Goal: Task Accomplishment & Management: Complete application form

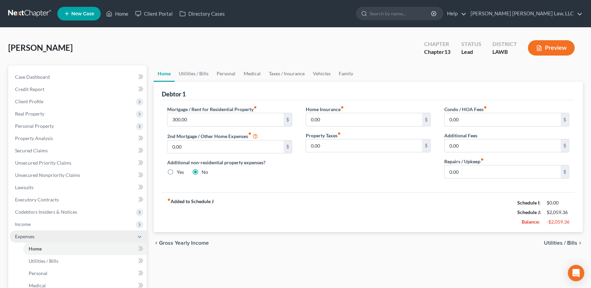
scroll to position [62, 0]
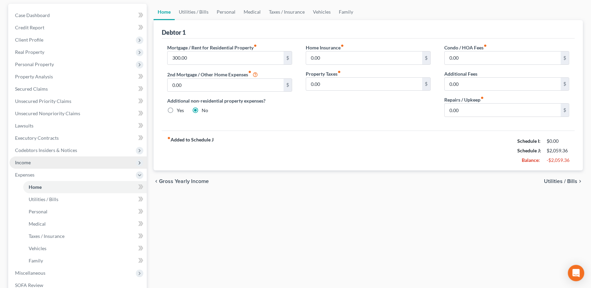
click at [21, 162] on span "Income" at bounding box center [23, 163] width 16 height 6
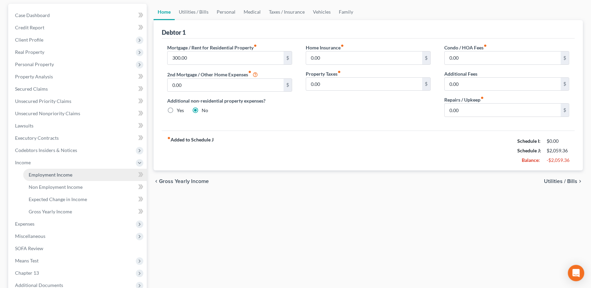
click at [49, 172] on span "Employment Income" at bounding box center [51, 175] width 44 height 6
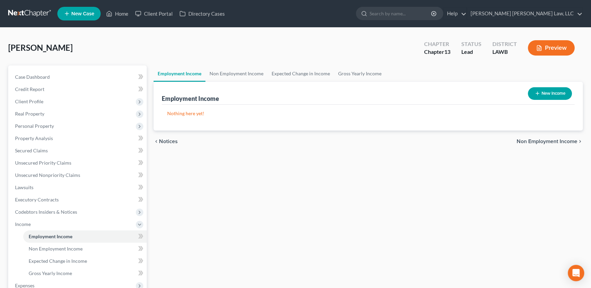
click at [538, 93] on icon "button" at bounding box center [536, 93] width 5 height 5
select select "0"
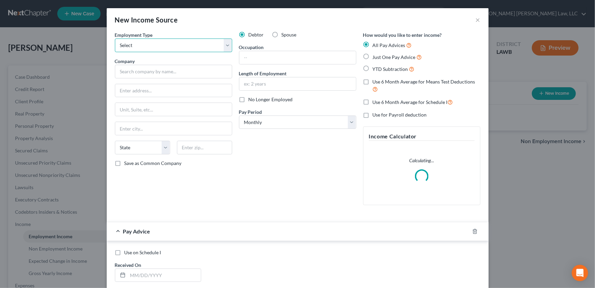
click at [154, 45] on select "Select Full or [DEMOGRAPHIC_DATA] Employment Self Employment" at bounding box center [173, 46] width 117 height 14
select select "0"
click at [115, 39] on select "Select Full or [DEMOGRAPHIC_DATA] Employment Self Employment" at bounding box center [173, 46] width 117 height 14
click at [140, 70] on input "text" at bounding box center [173, 72] width 117 height 14
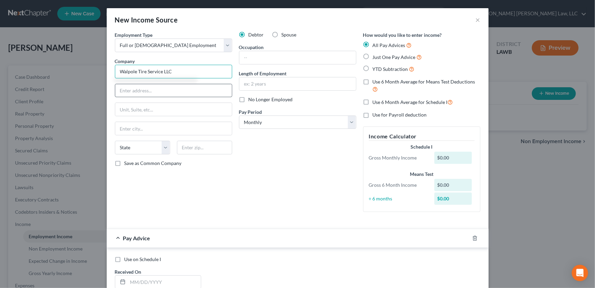
type input "Walpole Tire Service LLC"
click at [141, 91] on input "text" at bounding box center [173, 90] width 117 height 13
click at [144, 91] on input "text" at bounding box center [173, 90] width 117 height 13
click at [150, 89] on input "511" at bounding box center [173, 90] width 117 height 13
type input "5"
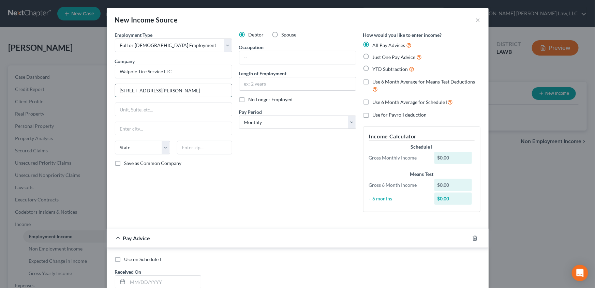
type input "[STREET_ADDRESS][PERSON_NAME]"
type input "71291"
type input "[GEOGRAPHIC_DATA]"
select select "19"
click at [251, 58] on input "text" at bounding box center [297, 57] width 117 height 13
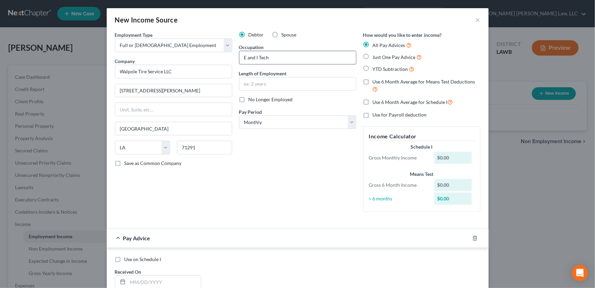
type input "E and I Tech"
type input "5 years"
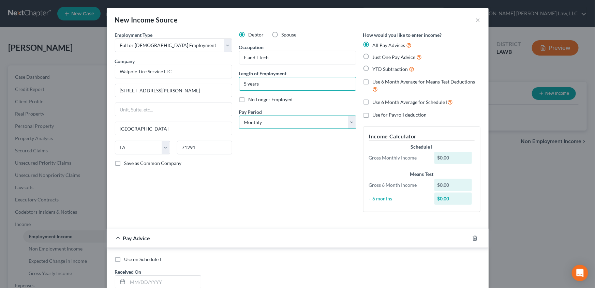
click at [249, 124] on select "Select Monthly Twice Monthly Every Other Week Weekly" at bounding box center [297, 123] width 117 height 14
click at [264, 123] on select "Select Monthly Twice Monthly Every Other Week Weekly" at bounding box center [297, 123] width 117 height 14
select select "3"
click at [239, 116] on select "Select Monthly Twice Monthly Every Other Week Weekly" at bounding box center [297, 123] width 117 height 14
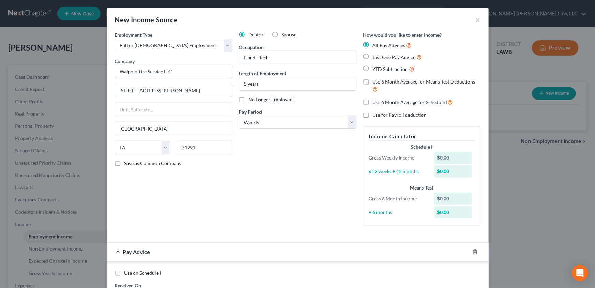
click at [373, 56] on label "Just One Pay Advice" at bounding box center [397, 57] width 49 height 8
click at [375, 56] on input "Just One Pay Advice" at bounding box center [377, 55] width 4 height 4
radio input "true"
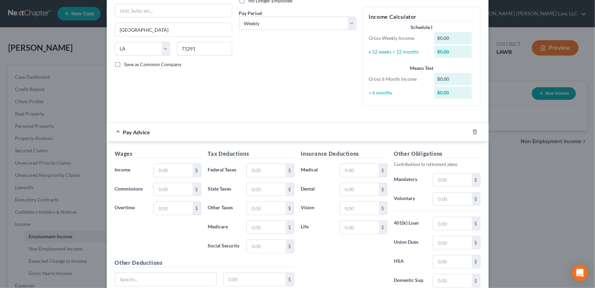
scroll to position [124, 0]
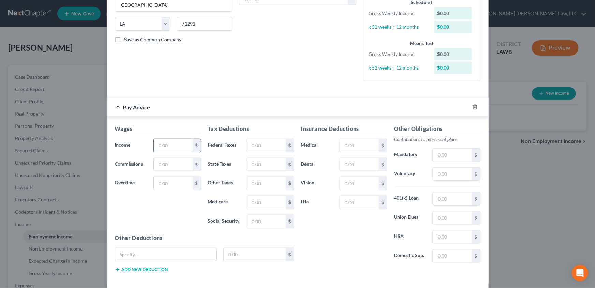
click at [164, 144] on input "text" at bounding box center [173, 145] width 39 height 13
type input "881.38"
click at [261, 148] on input "text" at bounding box center [266, 145] width 39 height 13
type input "56.00"
type input "19.72"
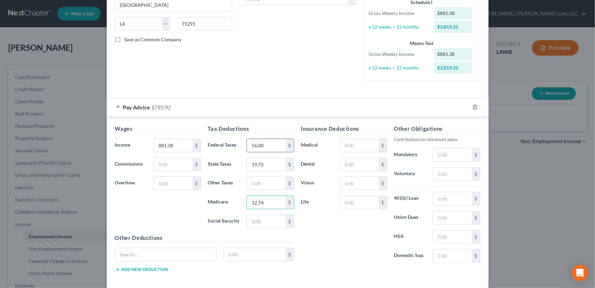
type input "12.74"
click at [247, 220] on input "text" at bounding box center [266, 221] width 39 height 13
type input "54.46"
click at [351, 148] on input "text" at bounding box center [359, 145] width 39 height 13
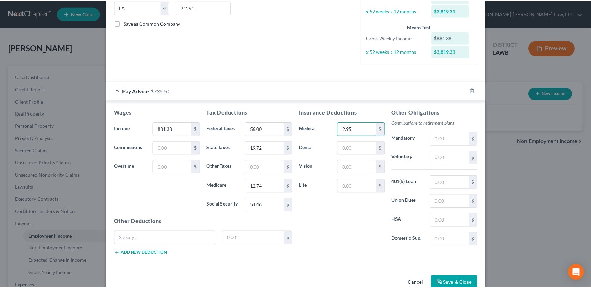
scroll to position [155, 0]
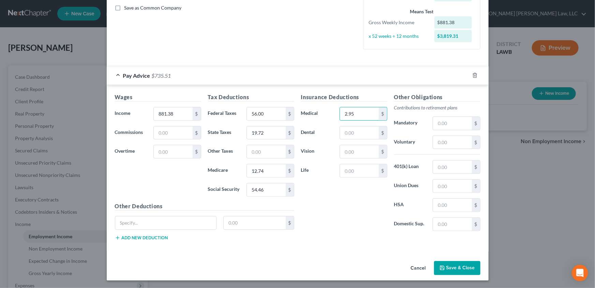
type input "2.95"
click at [455, 268] on button "Save & Close" at bounding box center [457, 268] width 46 height 14
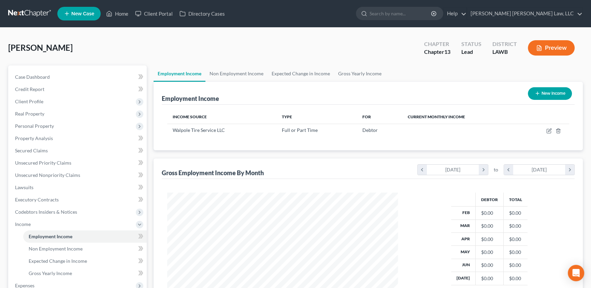
scroll to position [122, 242]
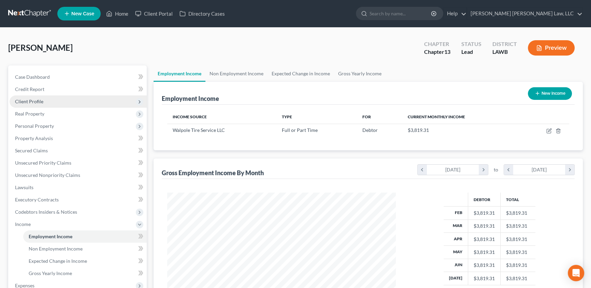
click at [39, 102] on span "Client Profile" at bounding box center [29, 102] width 28 height 6
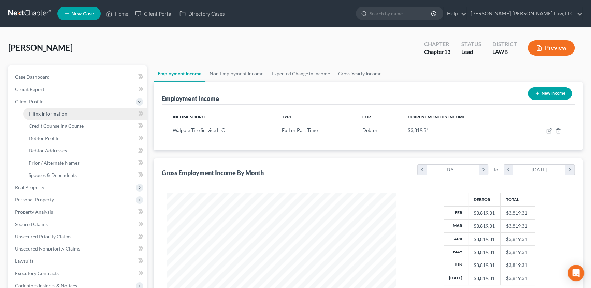
click at [37, 116] on link "Filing Information" at bounding box center [84, 114] width 123 height 12
select select "1"
select select "0"
select select "3"
select select "19"
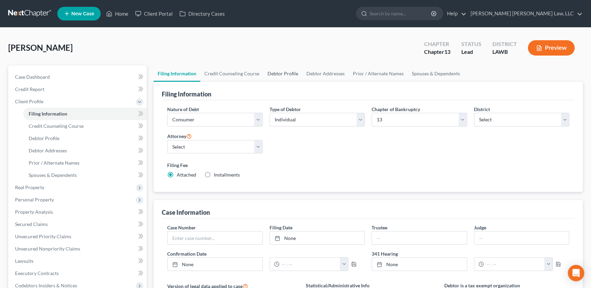
click at [280, 77] on link "Debtor Profile" at bounding box center [282, 73] width 39 height 16
select select "0"
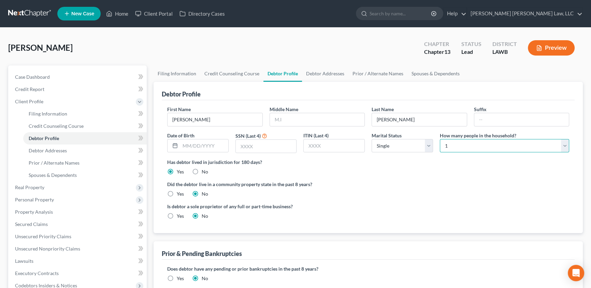
click at [468, 147] on select "Select 1 2 3 4 5 6 7 8 9 10 11 12 13 14 15 16 17 18 19 20" at bounding box center [503, 146] width 129 height 14
select select "1"
click at [439, 139] on select "Select 1 2 3 4 5 6 7 8 9 10 11 12 13 14 15 16 17 18 19 20" at bounding box center [503, 146] width 129 height 14
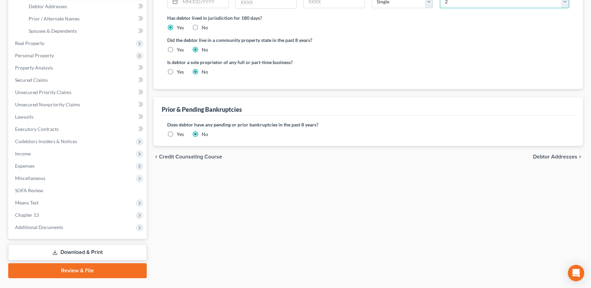
scroll to position [160, 0]
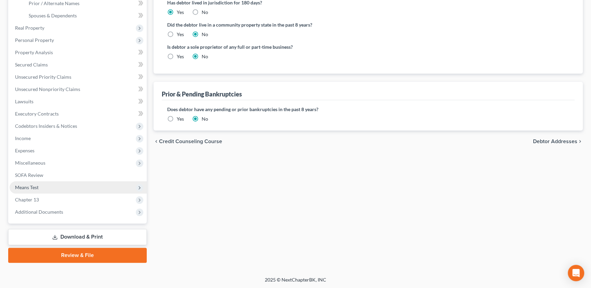
click at [35, 189] on span "Means Test" at bounding box center [27, 187] width 24 height 6
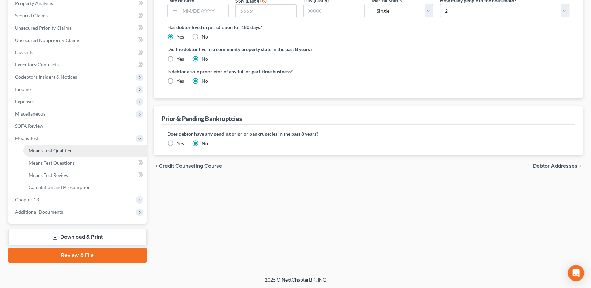
click at [65, 150] on span "Means Test Qualifier" at bounding box center [50, 151] width 43 height 6
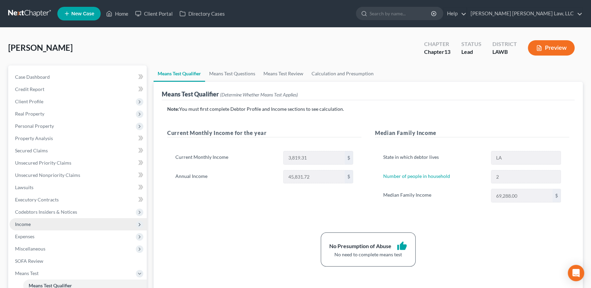
click at [28, 226] on span "Income" at bounding box center [78, 224] width 137 height 12
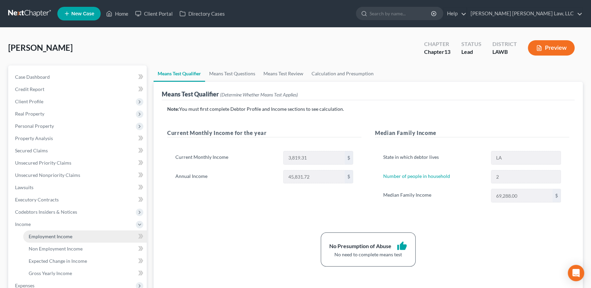
click at [44, 239] on span "Employment Income" at bounding box center [51, 237] width 44 height 6
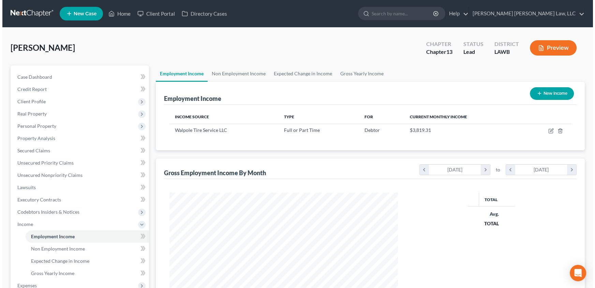
scroll to position [122, 242]
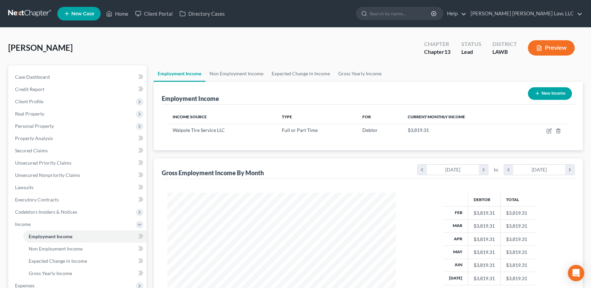
click at [552, 95] on button "New Income" at bounding box center [549, 93] width 44 height 13
select select "0"
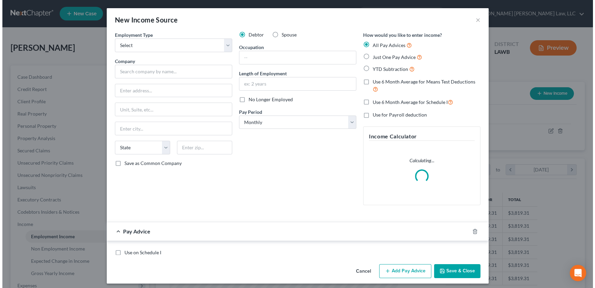
scroll to position [122, 244]
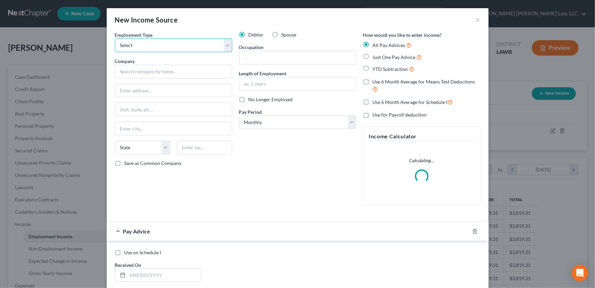
click at [135, 48] on select "Select Full or [DEMOGRAPHIC_DATA] Employment Self Employment" at bounding box center [173, 46] width 117 height 14
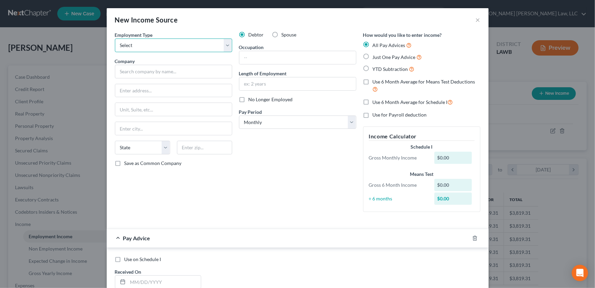
select select "1"
click at [115, 39] on select "Select Full or [DEMOGRAPHIC_DATA] Employment Self Employment" at bounding box center [173, 46] width 117 height 14
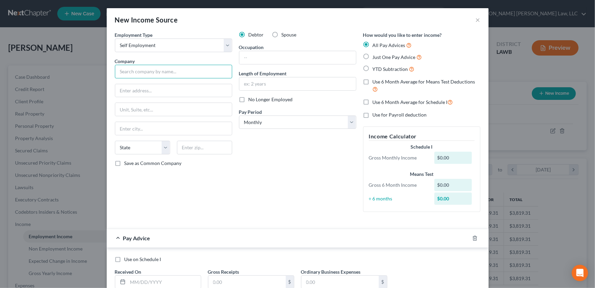
click at [125, 74] on input "text" at bounding box center [173, 72] width 117 height 14
type input "Door Dash"
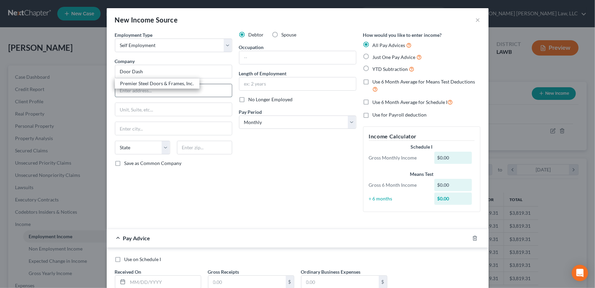
type input "[STREET_ADDRESS]"
type input "Suite 800"
type input "[GEOGRAPHIC_DATA]"
select select "4"
type input "94107"
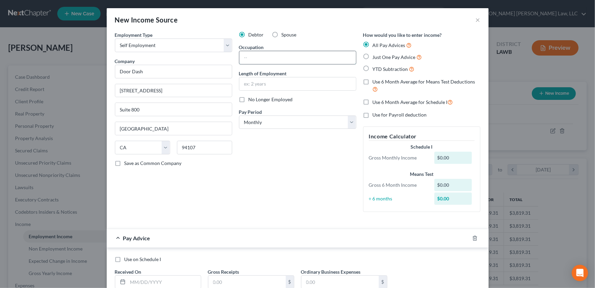
click at [250, 55] on input "text" at bounding box center [297, 57] width 117 height 13
type input "delivery driver"
click at [260, 86] on input "text" at bounding box center [297, 83] width 117 height 13
type input "6 months"
click at [253, 123] on select "Select Monthly Twice Monthly Every Other Week Weekly" at bounding box center [297, 123] width 117 height 14
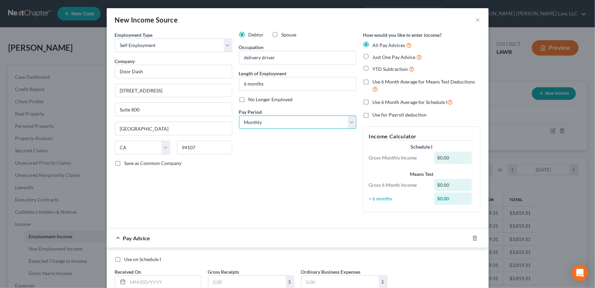
click at [239, 116] on select "Select Monthly Twice Monthly Every Other Week Weekly" at bounding box center [297, 123] width 117 height 14
click at [373, 55] on label "Just One Pay Advice" at bounding box center [397, 57] width 49 height 8
click at [375, 55] on input "Just One Pay Advice" at bounding box center [377, 55] width 4 height 4
radio input "true"
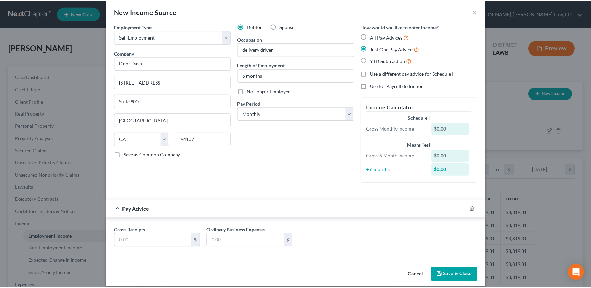
scroll to position [15, 0]
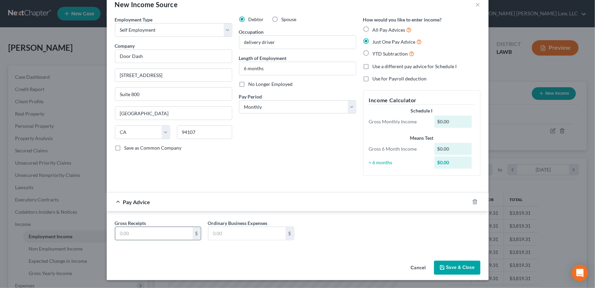
click at [132, 234] on input "text" at bounding box center [153, 233] width 77 height 13
type input "750.88"
click at [453, 269] on button "Save & Close" at bounding box center [457, 268] width 46 height 14
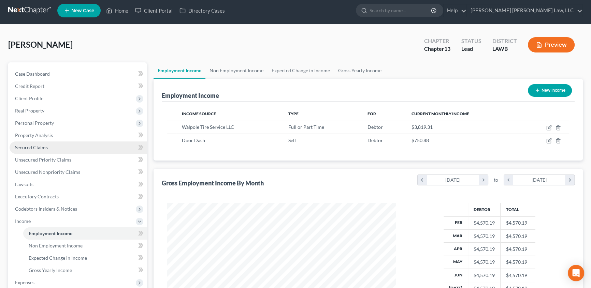
scroll to position [135, 0]
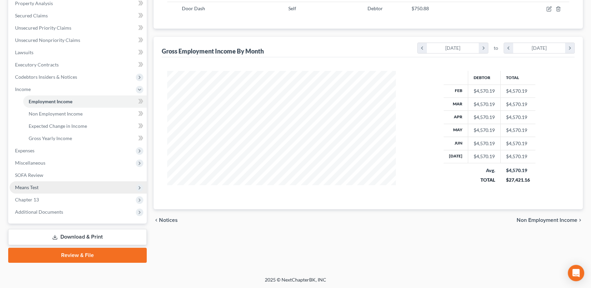
click at [31, 188] on span "Means Test" at bounding box center [27, 187] width 24 height 6
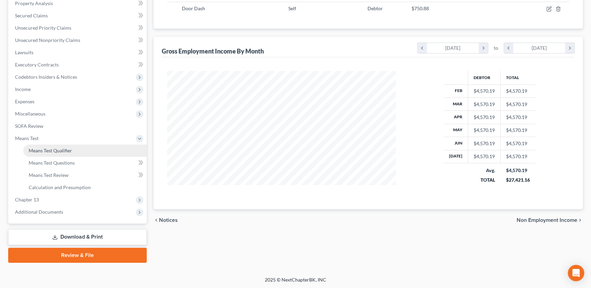
click at [58, 148] on span "Means Test Qualifier" at bounding box center [50, 151] width 43 height 6
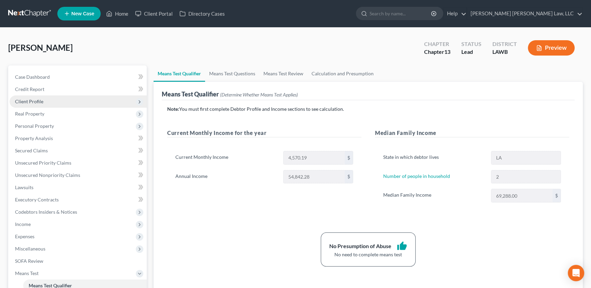
click at [25, 102] on span "Client Profile" at bounding box center [29, 102] width 28 height 6
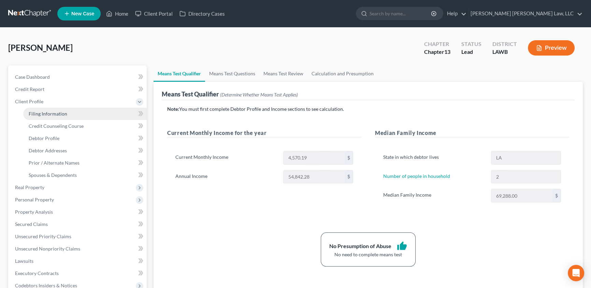
click at [51, 115] on span "Filing Information" at bounding box center [48, 114] width 39 height 6
select select "1"
select select "0"
select select "3"
select select "36"
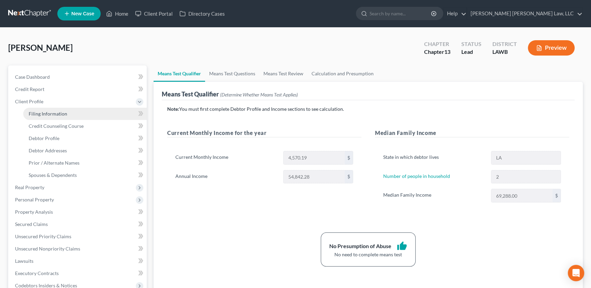
select select "0"
select select "19"
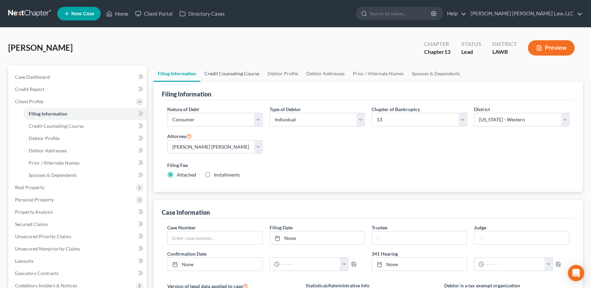
click at [227, 73] on link "Credit Counseling Course" at bounding box center [231, 73] width 63 height 16
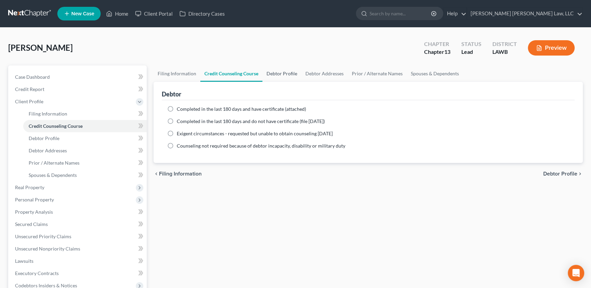
click at [284, 75] on link "Debtor Profile" at bounding box center [281, 73] width 39 height 16
select select "0"
select select "1"
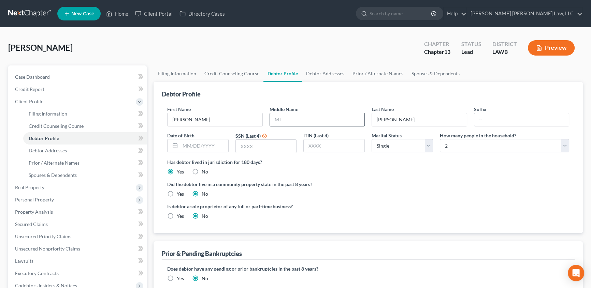
click at [282, 113] on input "text" at bounding box center [317, 119] width 95 height 13
type input "[PERSON_NAME]"
type input "Jr."
type input "[DATE]"
type input "1571"
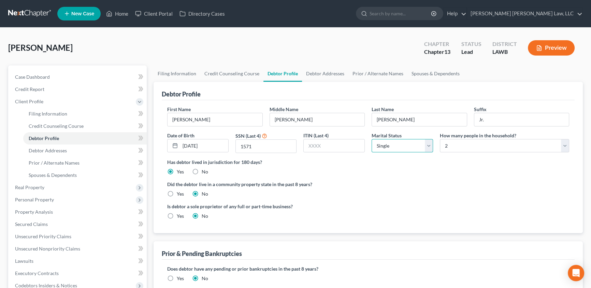
select select "3"
click at [177, 192] on label "Yes" at bounding box center [180, 194] width 7 height 7
click at [179, 192] on input "Yes" at bounding box center [181, 193] width 4 height 4
radio input "true"
radio input "false"
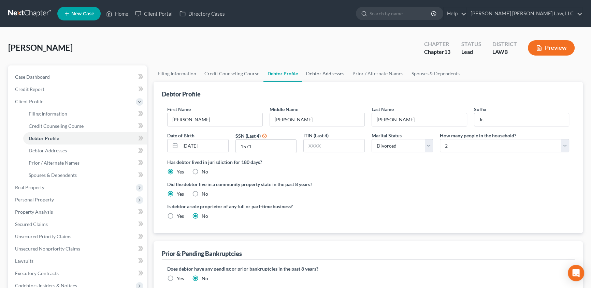
click at [312, 72] on link "Debtor Addresses" at bounding box center [325, 73] width 46 height 16
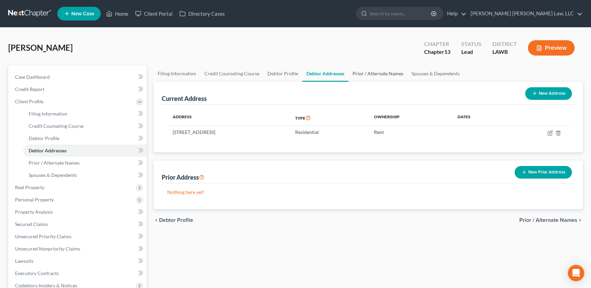
click at [360, 74] on link "Prior / Alternate Names" at bounding box center [377, 73] width 59 height 16
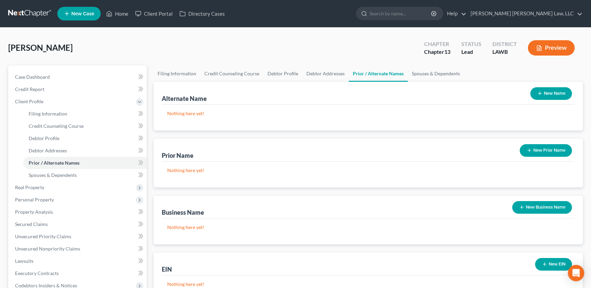
click at [553, 94] on button "New Name" at bounding box center [551, 93] width 42 height 13
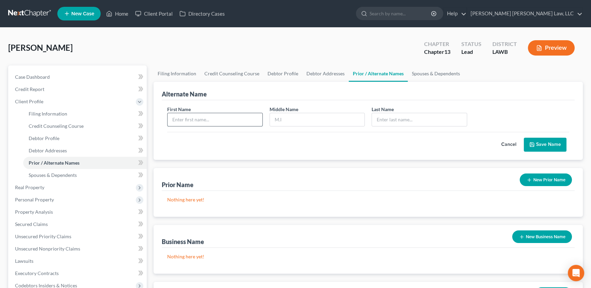
click at [199, 122] on input "text" at bounding box center [214, 119] width 95 height 13
type input "[PERSON_NAME]"
type input "D."
type input "[PERSON_NAME]"
click at [539, 141] on button "Save Name" at bounding box center [544, 145] width 43 height 14
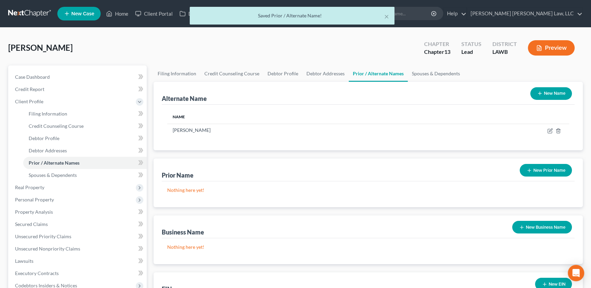
click at [546, 98] on button "New Name" at bounding box center [551, 93] width 42 height 13
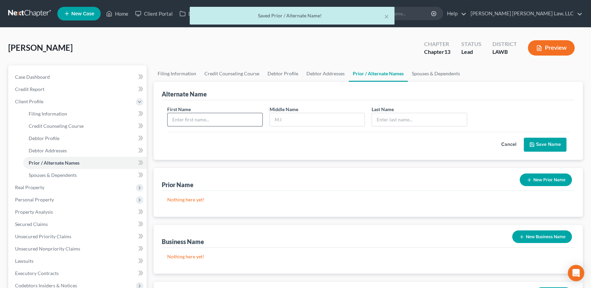
click at [205, 124] on input "text" at bounding box center [214, 119] width 95 height 13
type input "[PERSON_NAME]"
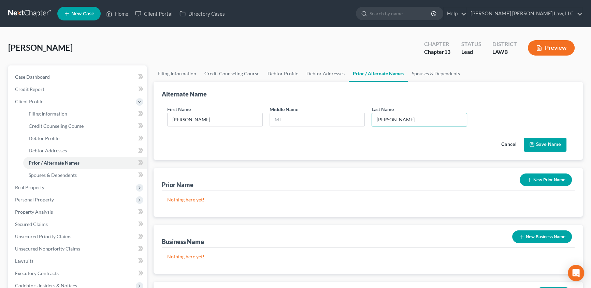
type input "[PERSON_NAME]"
click at [542, 143] on button "Save Name" at bounding box center [544, 145] width 43 height 14
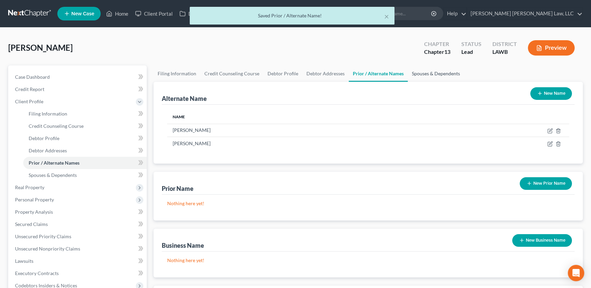
click at [437, 75] on link "Spouses & Dependents" at bounding box center [435, 73] width 56 height 16
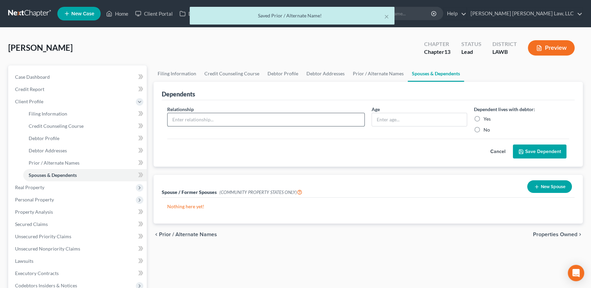
click at [194, 118] on input "text" at bounding box center [265, 119] width 197 height 13
type input "Son"
click at [403, 119] on input "text" at bounding box center [419, 119] width 95 height 13
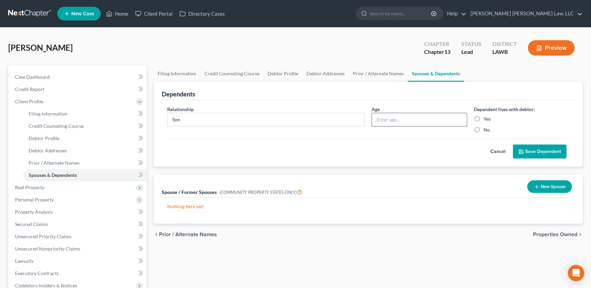
click at [404, 119] on input "text" at bounding box center [419, 119] width 95 height 13
type input "12"
click at [483, 118] on label "Yes" at bounding box center [486, 119] width 7 height 7
click at [486, 118] on input "Yes" at bounding box center [488, 118] width 4 height 4
radio input "true"
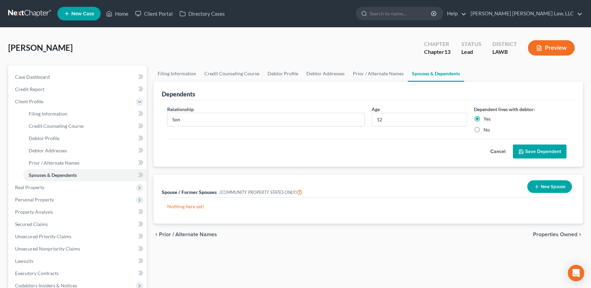
click at [554, 151] on button "Save Dependent" at bounding box center [539, 152] width 54 height 14
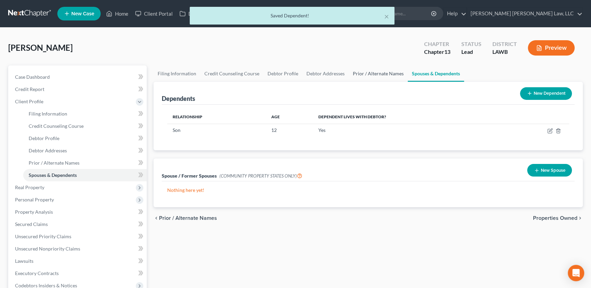
click at [372, 74] on link "Prior / Alternate Names" at bounding box center [377, 73] width 59 height 16
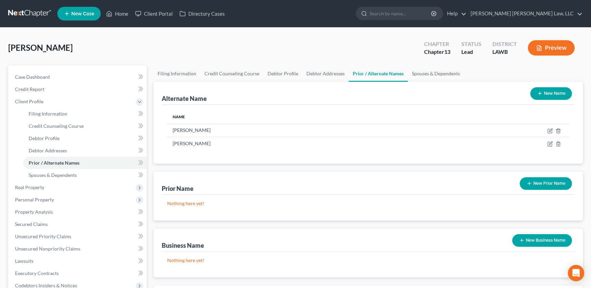
click at [551, 90] on button "New Name" at bounding box center [551, 93] width 42 height 13
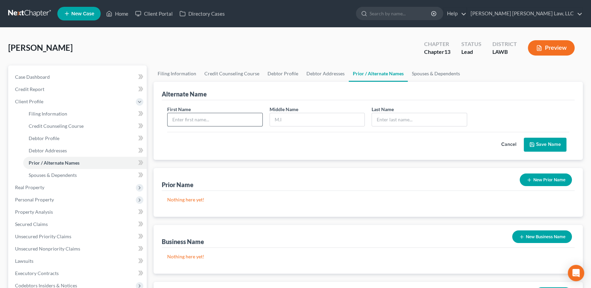
click at [203, 122] on input "text" at bounding box center [214, 119] width 95 height 13
type input "[PERSON_NAME]"
type input "D."
type input "[PERSON_NAME]"
click at [545, 142] on button "Save Name" at bounding box center [544, 145] width 43 height 14
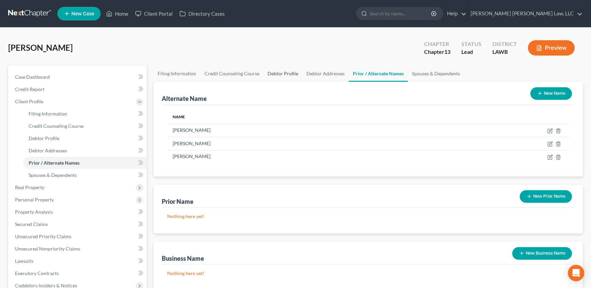
click at [276, 74] on link "Debtor Profile" at bounding box center [282, 73] width 39 height 16
select select "3"
select select "1"
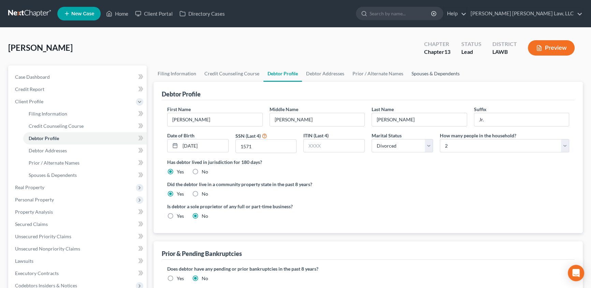
click at [419, 76] on link "Spouses & Dependents" at bounding box center [435, 73] width 56 height 16
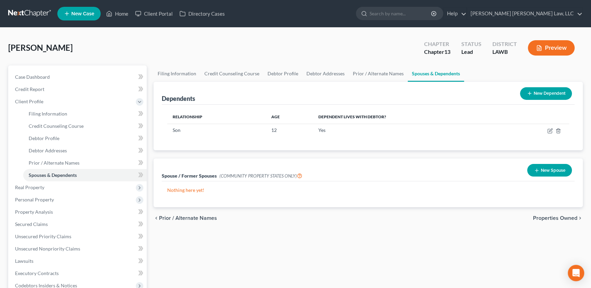
click at [542, 169] on button "New Spouse" at bounding box center [549, 170] width 45 height 13
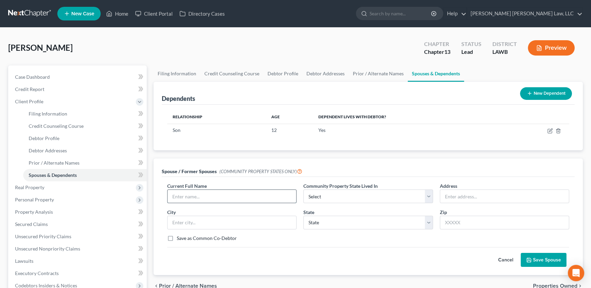
click at [174, 195] on input "text" at bounding box center [231, 196] width 129 height 13
type input "[PERSON_NAME]"
select select "4"
type input "[STREET_ADDRESS][PERSON_NAME]"
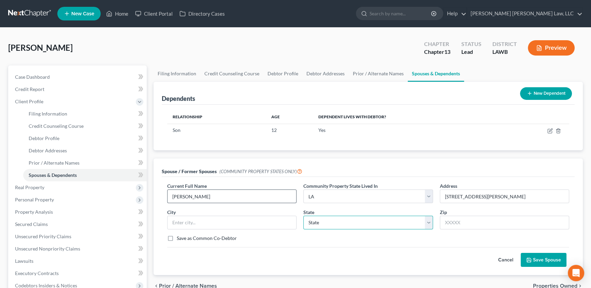
select select "19"
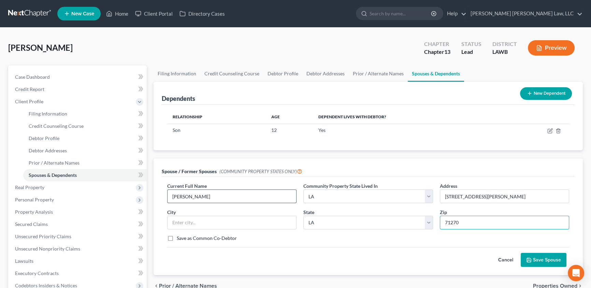
type input "71270"
type input "Ruston"
click at [177, 239] on label "Save as Common Co-Debtor" at bounding box center [207, 238] width 60 height 7
click at [179, 239] on input "Save as Common Co-Debtor" at bounding box center [181, 237] width 4 height 4
checkbox input "true"
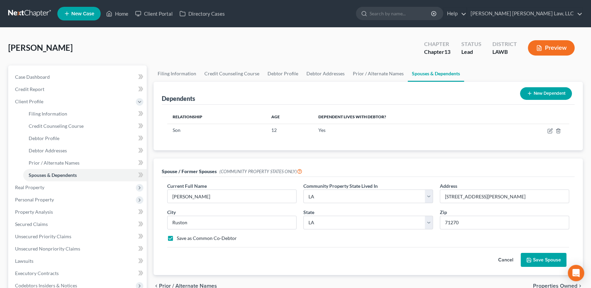
click at [541, 257] on button "Save Spouse" at bounding box center [543, 260] width 46 height 14
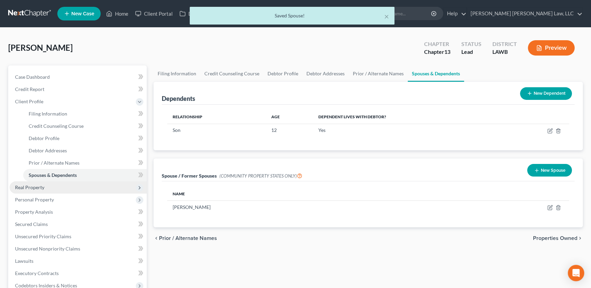
click at [28, 189] on span "Real Property" at bounding box center [29, 187] width 29 height 6
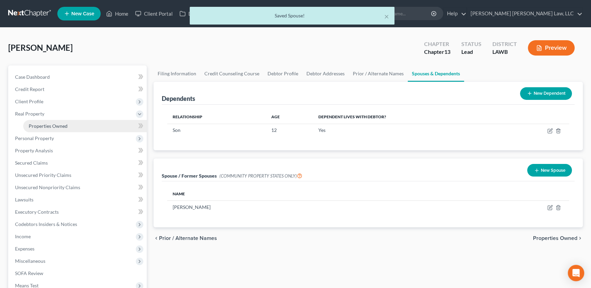
click at [57, 125] on span "Properties Owned" at bounding box center [48, 126] width 39 height 6
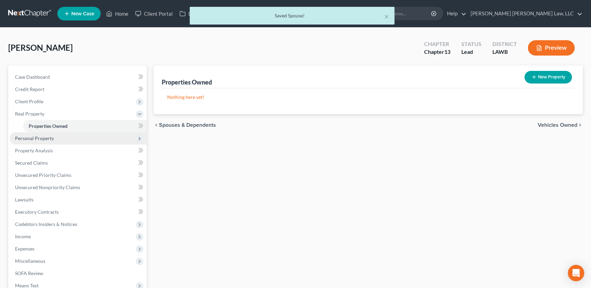
click at [39, 139] on span "Personal Property" at bounding box center [34, 138] width 39 height 6
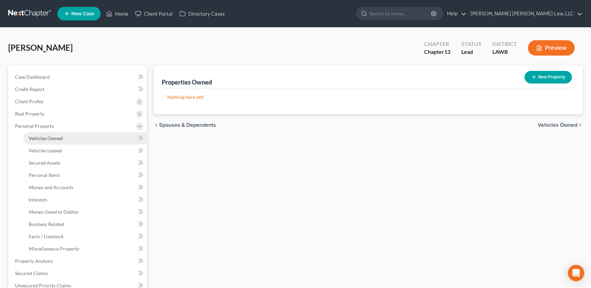
click at [55, 136] on span "Vehicles Owned" at bounding box center [46, 138] width 34 height 6
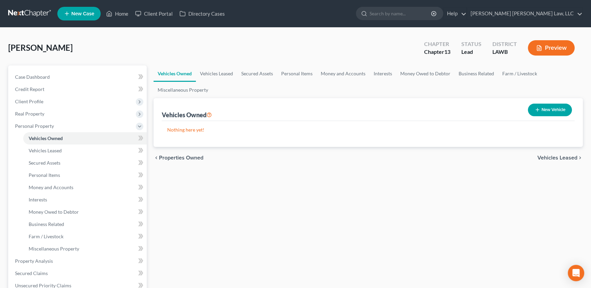
click at [554, 112] on button "New Vehicle" at bounding box center [549, 110] width 44 height 13
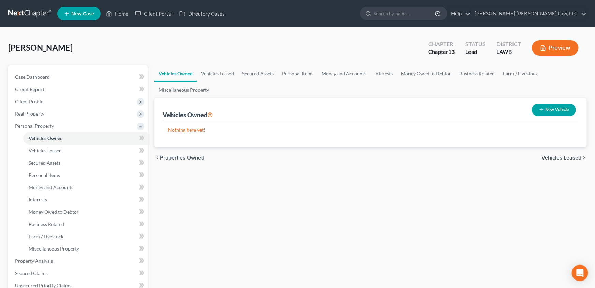
select select "0"
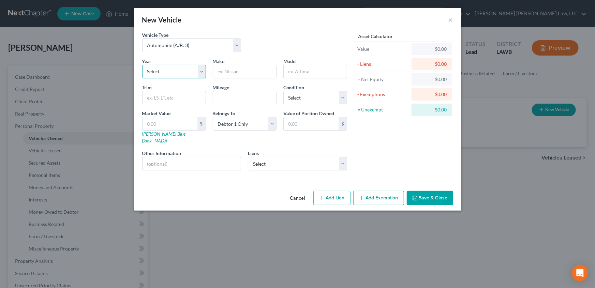
click at [199, 71] on select "Select 2026 2025 2024 2023 2022 2021 2020 2019 2018 2017 2016 2015 2014 2013 20…" at bounding box center [174, 72] width 64 height 14
select select "22"
click at [142, 65] on select "Select 2026 2025 2024 2023 2022 2021 2020 2019 2018 2017 2016 2015 2014 2013 20…" at bounding box center [174, 72] width 64 height 14
click at [232, 71] on input "text" at bounding box center [244, 71] width 63 height 13
type input "Toyota"
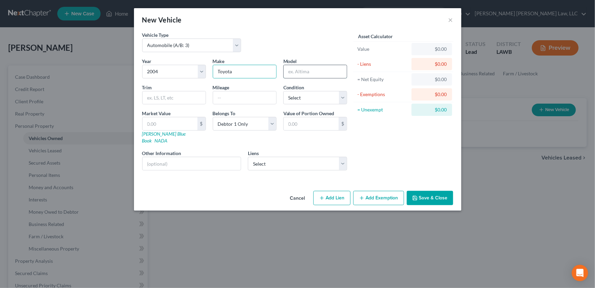
click at [301, 68] on input "text" at bounding box center [315, 71] width 63 height 13
type input "4Runner"
click at [183, 97] on input "text" at bounding box center [174, 97] width 63 height 13
type input "SR5"
click at [290, 95] on select "Select Excellent Very Good Good Fair Poor" at bounding box center [315, 98] width 64 height 14
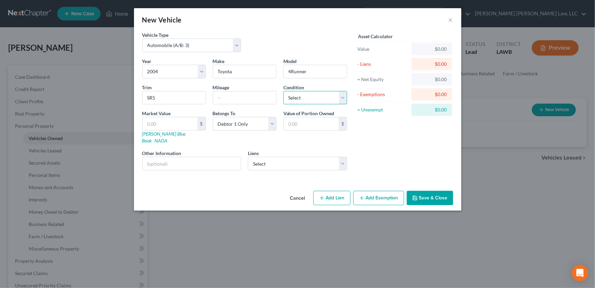
select select "3"
click at [283, 91] on select "Select Excellent Very Good Good Fair Poor" at bounding box center [315, 98] width 64 height 14
click at [285, 160] on select "Select Tower Loan - $3,951.00" at bounding box center [297, 164] width 99 height 14
select select "25"
select select "0"
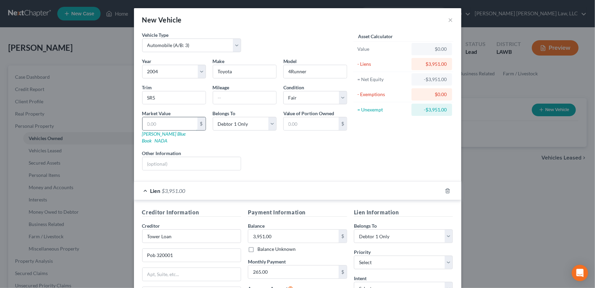
click at [144, 124] on input "text" at bounding box center [170, 123] width 55 height 13
type input "5"
type input "5.00"
type input "59"
type input "59.00"
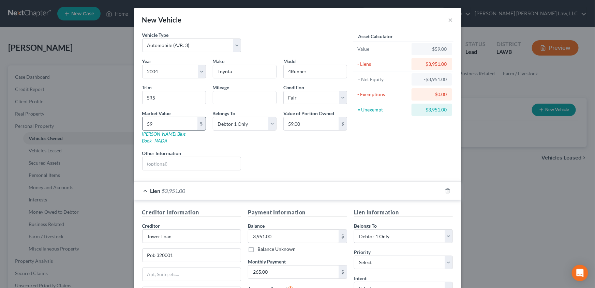
type input "595"
type input "595.00"
type input "5950"
type input "5,950.00"
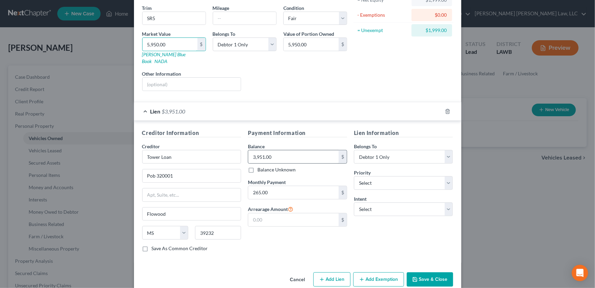
scroll to position [84, 0]
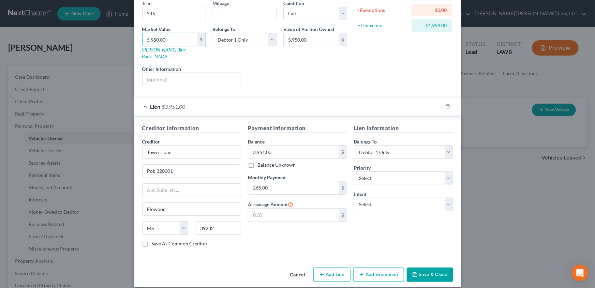
type input "5,950.00"
click at [371, 270] on button "Add Exemption" at bounding box center [378, 275] width 51 height 14
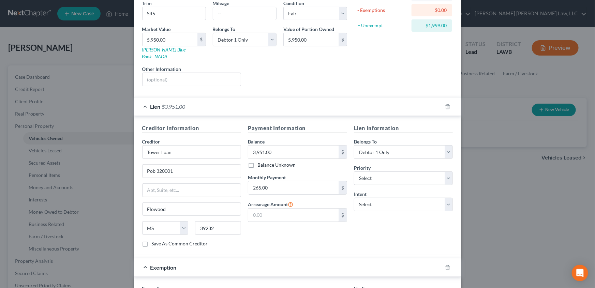
scroll to position [146, 0]
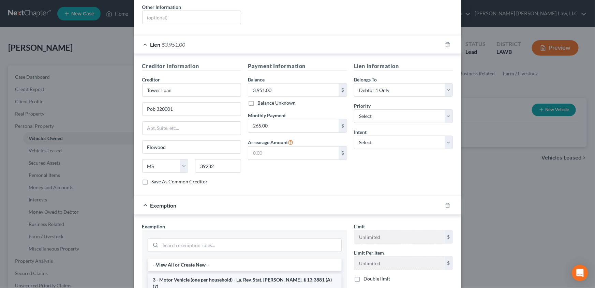
click at [205, 274] on li "3 - Motor Vehicle (one per household) - La. Rev. Stat. [PERSON_NAME]. § 13:3881…" at bounding box center [245, 283] width 194 height 19
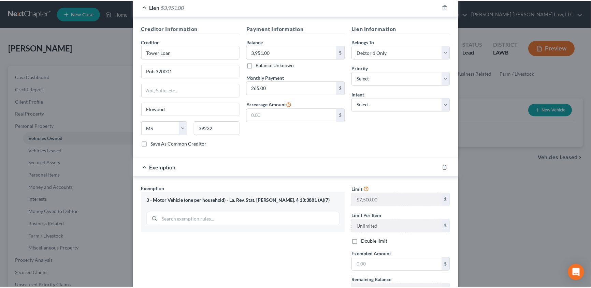
scroll to position [235, 0]
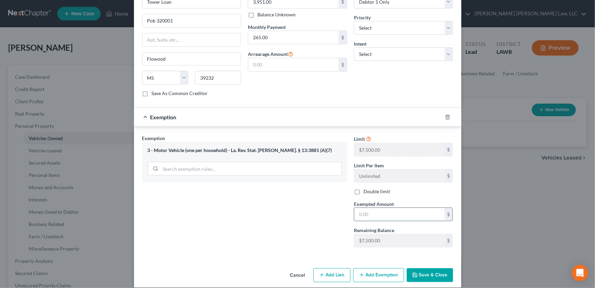
click at [385, 208] on input "text" at bounding box center [399, 214] width 90 height 13
type input "7,500.00"
click at [438, 270] on button "Save & Close" at bounding box center [430, 275] width 46 height 14
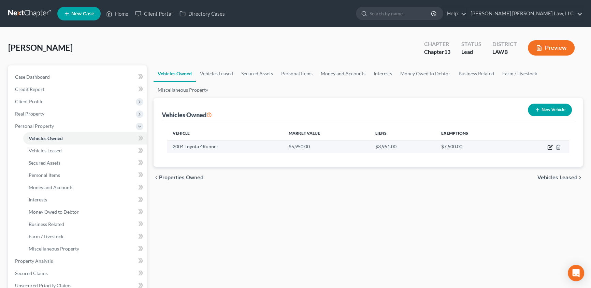
drag, startPoint x: 550, startPoint y: 147, endPoint x: 546, endPoint y: 150, distance: 5.2
click at [550, 147] on icon "button" at bounding box center [550, 146] width 3 height 3
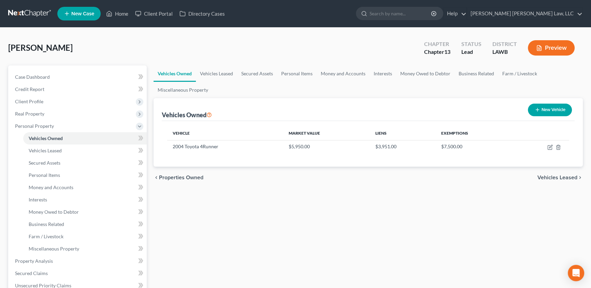
select select "0"
select select "22"
select select "3"
select select "0"
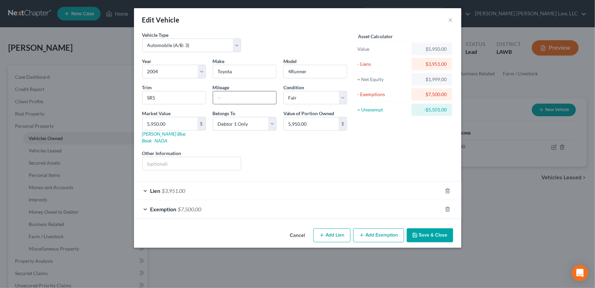
click at [218, 99] on input "text" at bounding box center [244, 97] width 63 height 13
type input "251873"
click at [441, 228] on button "Save & Close" at bounding box center [430, 235] width 46 height 14
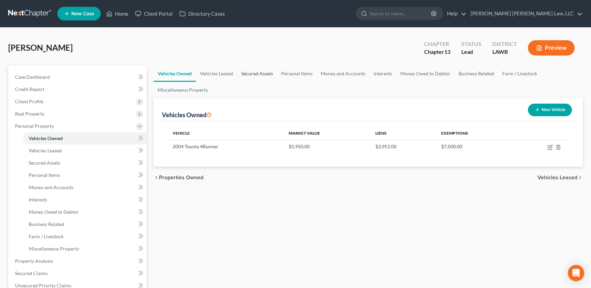
click at [261, 72] on link "Secured Assets" at bounding box center [257, 73] width 40 height 16
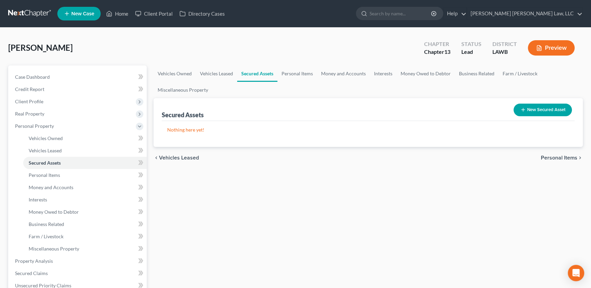
click at [538, 110] on button "New Secured Asset" at bounding box center [542, 110] width 58 height 13
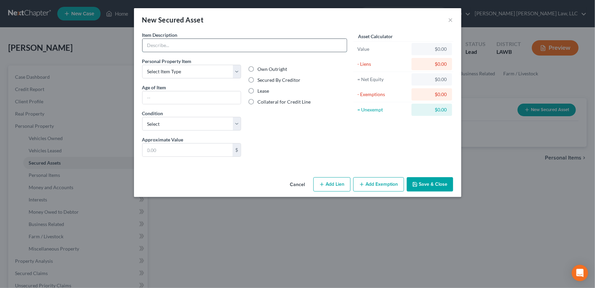
click at [166, 42] on input "text" at bounding box center [245, 45] width 204 height 13
click at [293, 184] on button "Cancel" at bounding box center [298, 185] width 26 height 14
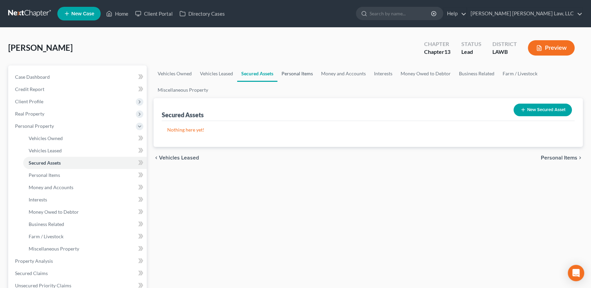
click at [288, 72] on link "Personal Items" at bounding box center [297, 73] width 40 height 16
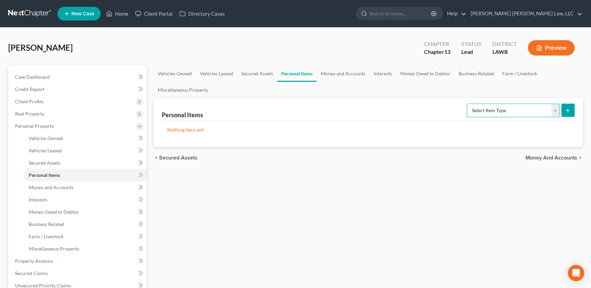
click at [483, 113] on select "Select Item Type Clothing (A/B: 11) Collectibles Of Value (A/B: 8) Electronics …" at bounding box center [512, 111] width 93 height 14
select select "clothing"
click at [467, 104] on select "Select Item Type Clothing (A/B: 11) Collectibles Of Value (A/B: 8) Electronics …" at bounding box center [512, 111] width 93 height 14
click at [564, 113] on button "submit" at bounding box center [567, 110] width 13 height 13
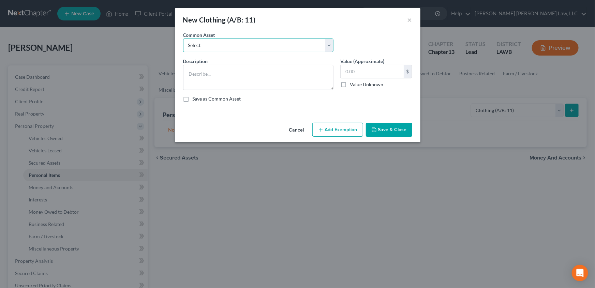
click at [195, 46] on select "Select Clothes Clothes" at bounding box center [258, 46] width 150 height 14
select select "0"
click at [183, 39] on select "Select Clothes Clothes" at bounding box center [258, 46] width 150 height 14
type textarea "Clothes"
type input "300.00"
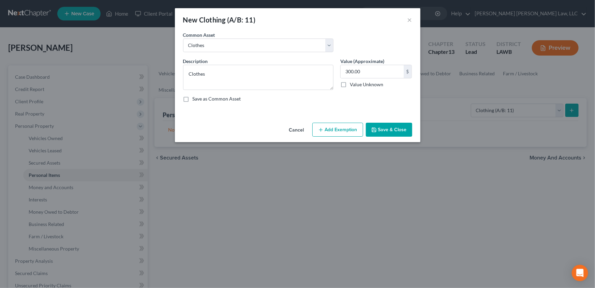
click at [353, 133] on button "Add Exemption" at bounding box center [337, 130] width 51 height 14
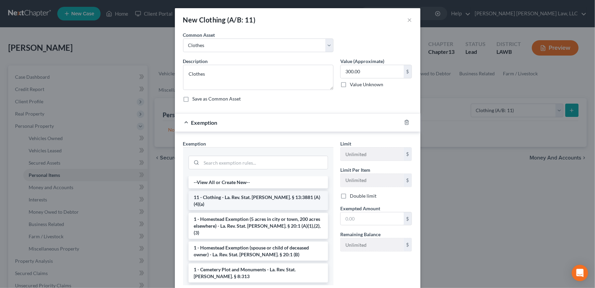
click at [215, 202] on li "11 - Clothing - La. Rev. Stat. [PERSON_NAME]. § 13:3881 (A)(4)(a)" at bounding box center [258, 200] width 139 height 19
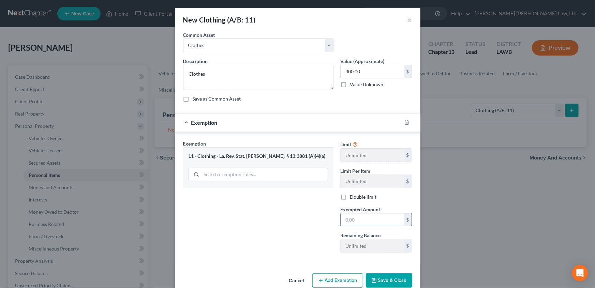
drag, startPoint x: 351, startPoint y: 220, endPoint x: 359, endPoint y: 224, distance: 9.0
click at [351, 220] on input "text" at bounding box center [372, 219] width 63 height 13
type input "300.00"
click at [389, 278] on button "Save & Close" at bounding box center [389, 280] width 46 height 14
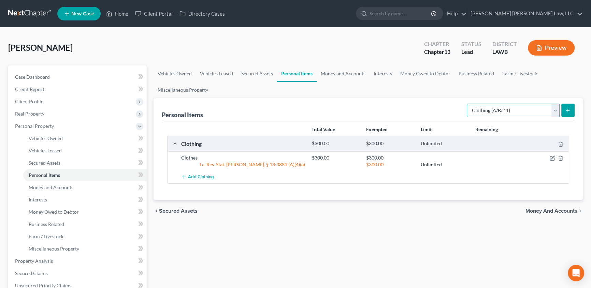
click at [556, 111] on select "Select Item Type Clothing (A/B: 11) Collectibles Of Value (A/B: 8) Electronics …" at bounding box center [512, 111] width 93 height 14
select select "household_goods"
click at [467, 104] on select "Select Item Type Clothing (A/B: 11) Collectibles Of Value (A/B: 8) Electronics …" at bounding box center [512, 111] width 93 height 14
click at [566, 110] on icon "submit" at bounding box center [567, 110] width 5 height 5
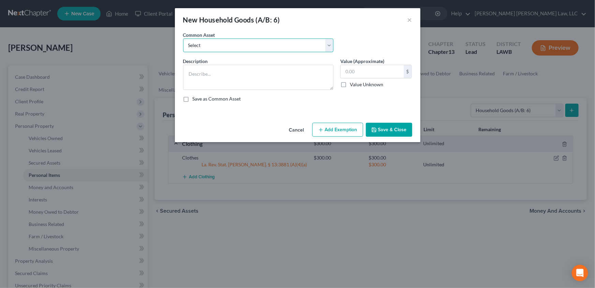
click at [228, 45] on select "Select Furniture Movables 2002 Chevy Tahoe 231,000 miles Movables Movables Mova…" at bounding box center [258, 46] width 150 height 14
select select "0"
click at [183, 39] on select "Select Furniture Movables 2002 Chevy Tahoe 231,000 miles Movables Movables Mova…" at bounding box center [258, 46] width 150 height 14
type textarea "Furniture"
type input "1,200.00"
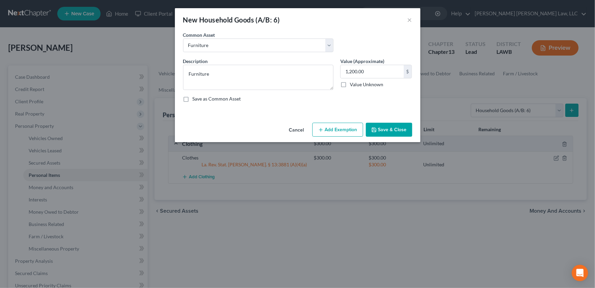
click at [331, 133] on button "Add Exemption" at bounding box center [337, 130] width 51 height 14
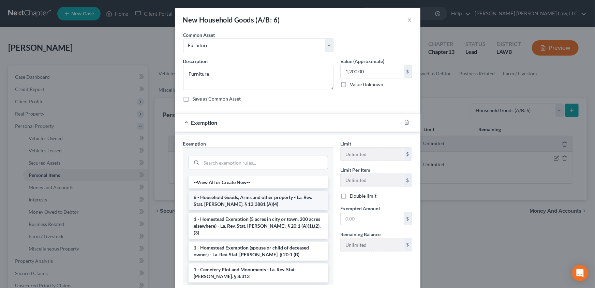
click at [207, 202] on li "6 - Household Goods, Arms and other property - La. Rev. Stat. [PERSON_NAME]. § …" at bounding box center [258, 200] width 139 height 19
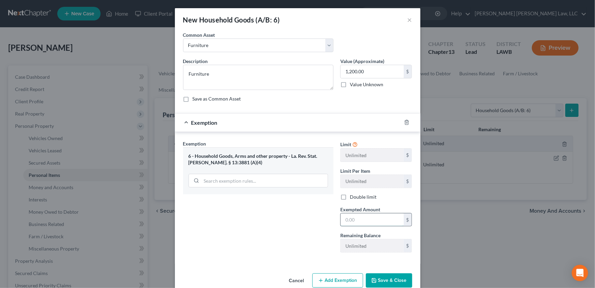
click at [353, 218] on input "text" at bounding box center [372, 219] width 63 height 13
type input "1,200.00"
click at [384, 281] on button "Save & Close" at bounding box center [389, 280] width 46 height 14
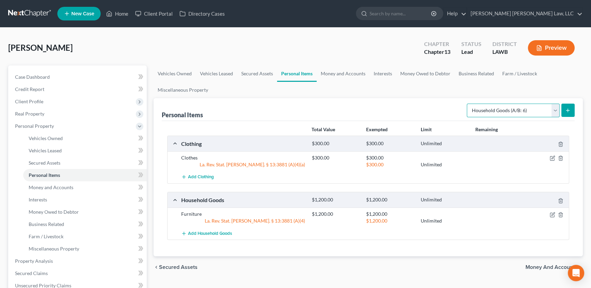
click at [553, 111] on select "Select Item Type Clothing (A/B: 11) Collectibles Of Value (A/B: 8) Electronics …" at bounding box center [512, 111] width 93 height 14
select select "pets"
click at [467, 104] on select "Select Item Type Clothing (A/B: 11) Collectibles Of Value (A/B: 8) Electronics …" at bounding box center [512, 111] width 93 height 14
click at [566, 110] on line "submit" at bounding box center [567, 110] width 3 height 0
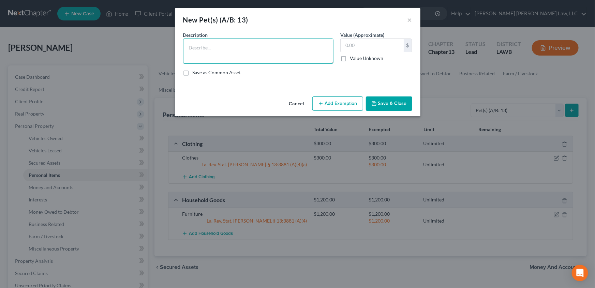
click at [200, 40] on textarea at bounding box center [258, 51] width 150 height 25
type textarea "1 house cat"
click at [361, 41] on input "text" at bounding box center [372, 45] width 63 height 13
type input "100.00"
click at [334, 105] on button "Add Exemption" at bounding box center [337, 103] width 51 height 14
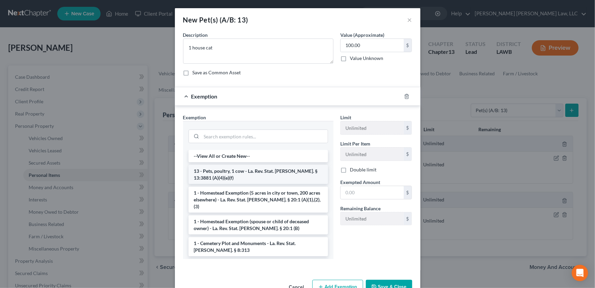
click at [226, 169] on li "13 - Pets, poultry, 1 cow - La. Rev. Stat. [PERSON_NAME]. § 13:3881 (A)(4)(e)(f)" at bounding box center [258, 174] width 139 height 19
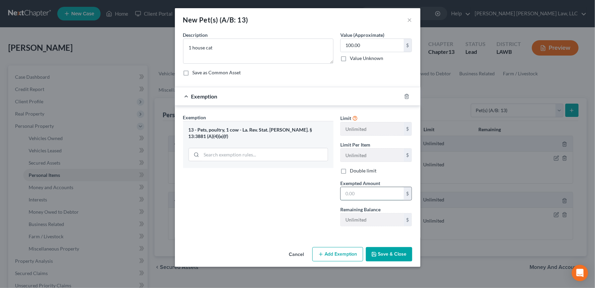
click at [365, 193] on input "text" at bounding box center [372, 193] width 63 height 13
type input "100.00"
click at [393, 258] on button "Save & Close" at bounding box center [389, 254] width 46 height 14
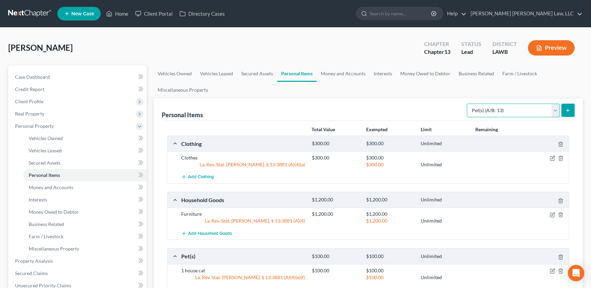
click at [496, 109] on select "Select Item Type Clothing (A/B: 11) Collectibles Of Value (A/B: 8) Electronics …" at bounding box center [512, 111] width 93 height 14
select select "household_goods"
click at [467, 104] on select "Select Item Type Clothing (A/B: 11) Collectibles Of Value (A/B: 8) Electronics …" at bounding box center [512, 111] width 93 height 14
click at [566, 109] on icon "submit" at bounding box center [567, 110] width 5 height 5
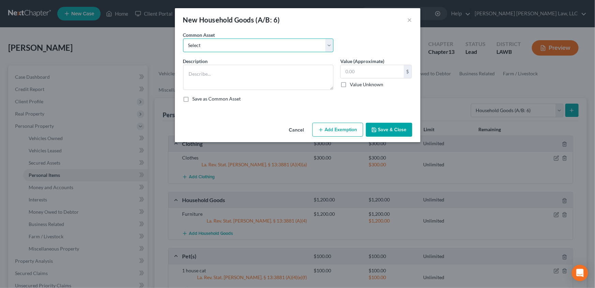
click at [201, 44] on select "Select Furniture Movables 2002 Chevy Tahoe 231,000 miles Movables Movables Mova…" at bounding box center [258, 46] width 150 height 14
select select "1"
click at [183, 39] on select "Select Furniture Movables 2002 Chevy Tahoe 231,000 miles Movables Movables Mova…" at bounding box center [258, 46] width 150 height 14
type textarea "Movables"
type input "3,600.00"
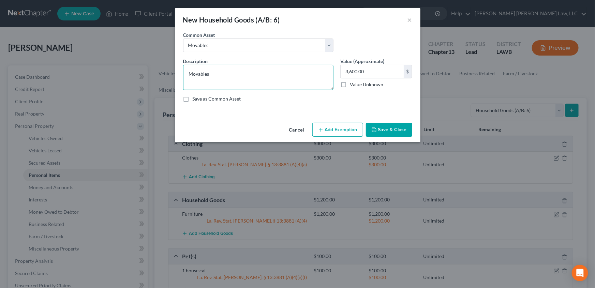
click at [214, 76] on textarea "Movables" at bounding box center [258, 77] width 150 height 25
type textarea "M"
type textarea "Flat Panel TV"
click at [367, 71] on input "3,600.00" at bounding box center [372, 71] width 63 height 13
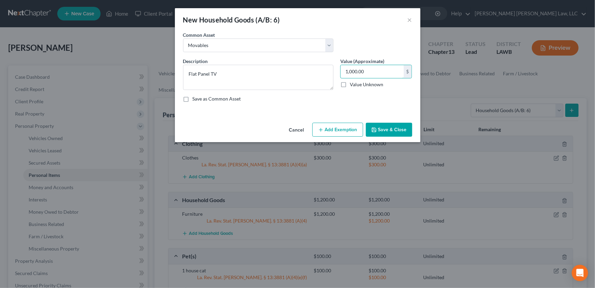
type input "1,000.00"
click at [386, 131] on button "Save & Close" at bounding box center [389, 130] width 46 height 14
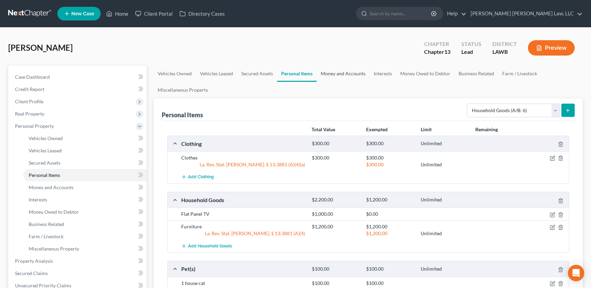
click at [333, 71] on link "Money and Accounts" at bounding box center [342, 73] width 53 height 16
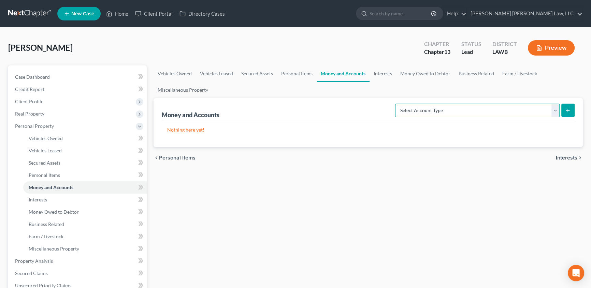
click at [434, 113] on select "Select Account Type Brokerage (A/B: 18, SOFA: 20) Cash on Hand (A/B: 16) Certif…" at bounding box center [477, 111] width 164 height 14
select select "checking"
click at [397, 104] on select "Select Account Type Brokerage (A/B: 18, SOFA: 20) Cash on Hand (A/B: 16) Certif…" at bounding box center [477, 111] width 164 height 14
click at [568, 113] on button "submit" at bounding box center [567, 110] width 13 height 13
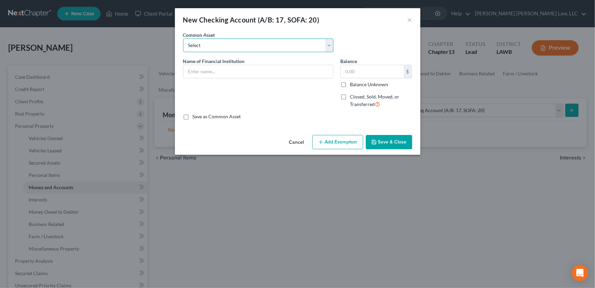
click at [196, 46] on select "Select Current Bank Sevenfold Credit Union Apple Cash First Horizon Bank Centri…" at bounding box center [258, 46] width 150 height 14
click at [183, 39] on select "Select Current Bank Sevenfold Credit Union Apple Cash First Horizon Bank Centri…" at bounding box center [258, 46] width 150 height 14
click at [210, 69] on input "text" at bounding box center [258, 71] width 150 height 13
type input "Starion Bank"
click at [348, 76] on input "text" at bounding box center [372, 71] width 63 height 13
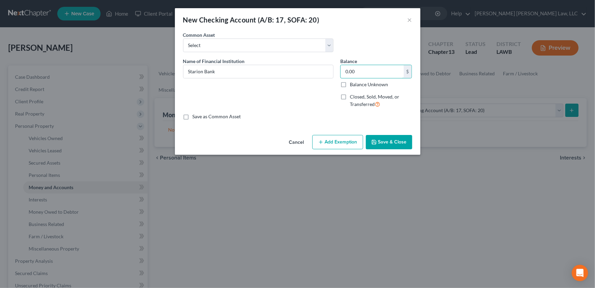
type input "0.00"
drag, startPoint x: 384, startPoint y: 141, endPoint x: 299, endPoint y: 153, distance: 85.4
click at [384, 141] on button "Save & Close" at bounding box center [389, 142] width 46 height 14
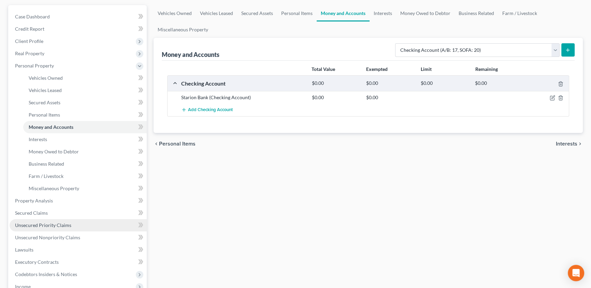
scroll to position [62, 0]
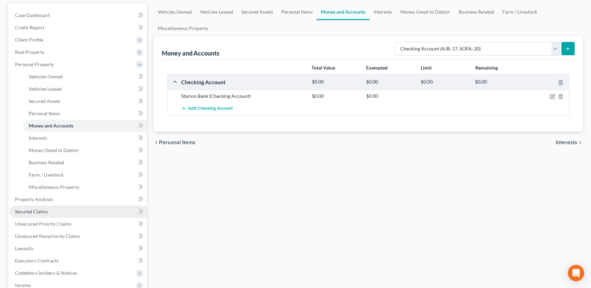
click at [41, 210] on span "Secured Claims" at bounding box center [31, 212] width 33 height 6
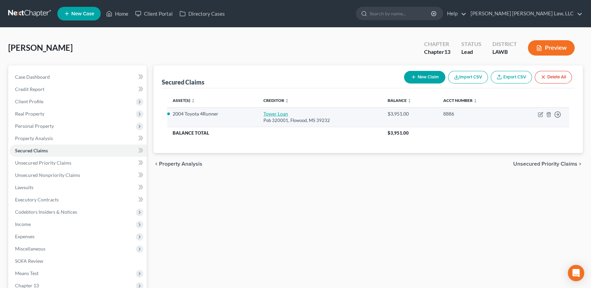
click at [280, 113] on link "Tower Loan" at bounding box center [275, 114] width 25 height 6
select select "25"
select select "0"
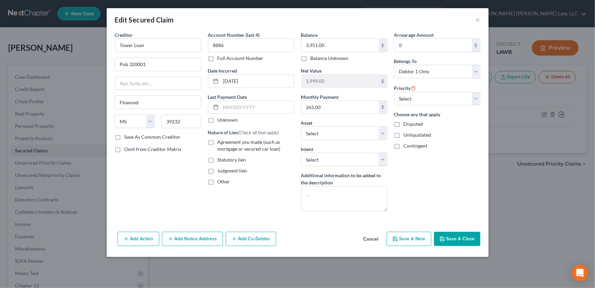
select select "2793919"
click at [320, 131] on select "Select Other Multiple Assets Starion Bank (Checking Account) - $0.0 Pet(s) - 1 …" at bounding box center [344, 133] width 86 height 14
select select "1"
click at [301, 126] on select "Select Other Multiple Assets Starion Bank (Checking Account) - $0.0 Pet(s) - 1 …" at bounding box center [344, 133] width 86 height 14
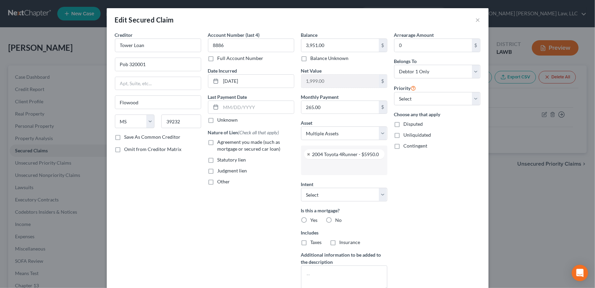
click at [311, 167] on input "text" at bounding box center [343, 167] width 77 height 10
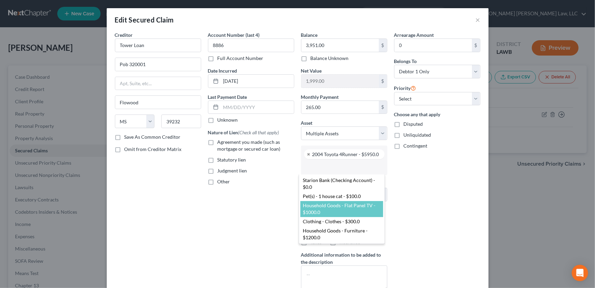
select select "2793939"
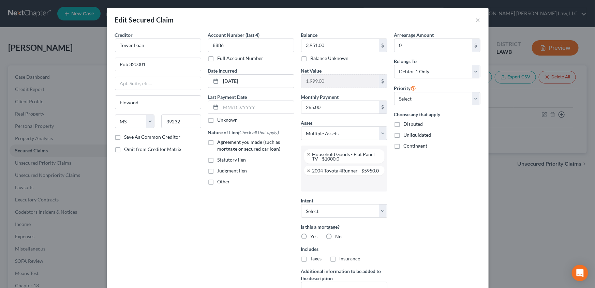
scroll to position [17, 0]
click at [336, 237] on label "No" at bounding box center [339, 236] width 6 height 7
click at [338, 237] on input "No" at bounding box center [340, 235] width 4 height 4
radio input "true"
click at [336, 259] on label "No" at bounding box center [339, 258] width 6 height 7
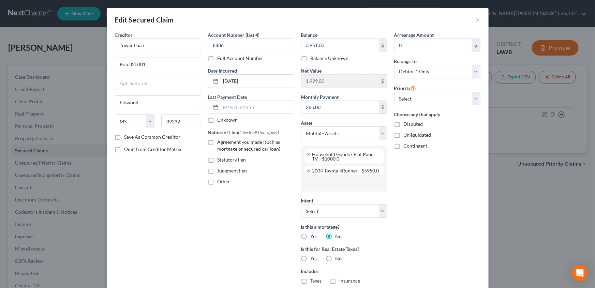
click at [338, 259] on input "No" at bounding box center [340, 257] width 4 height 4
radio input "true"
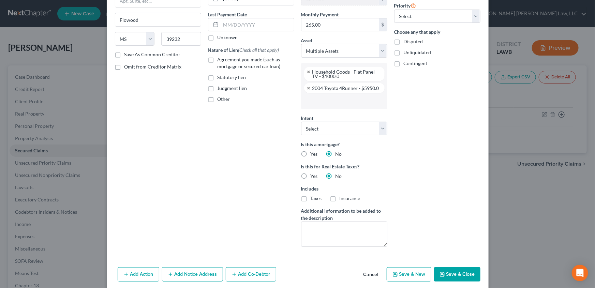
scroll to position [93, 0]
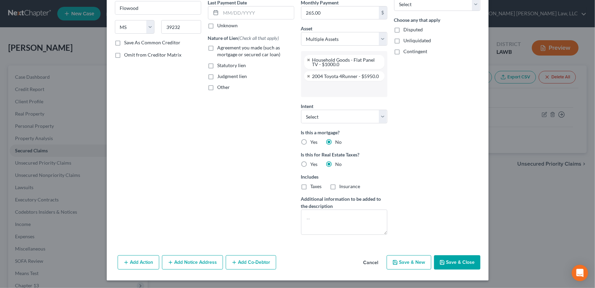
click at [449, 258] on button "Save & Close" at bounding box center [457, 262] width 46 height 14
select select
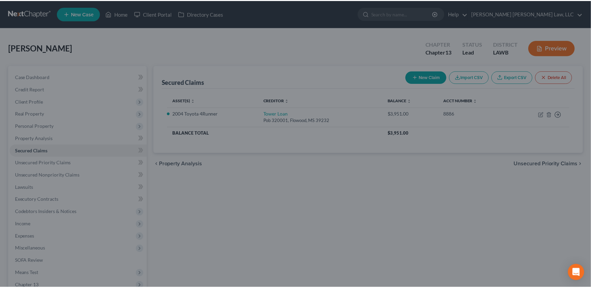
scroll to position [43, 0]
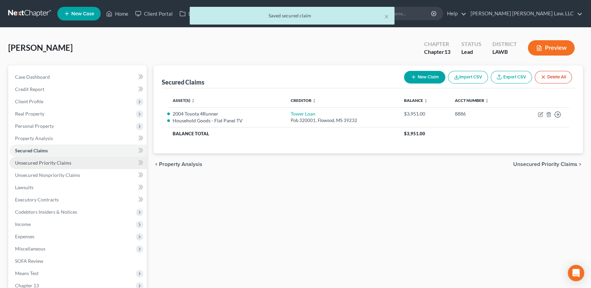
click at [58, 164] on span "Unsecured Priority Claims" at bounding box center [43, 163] width 56 height 6
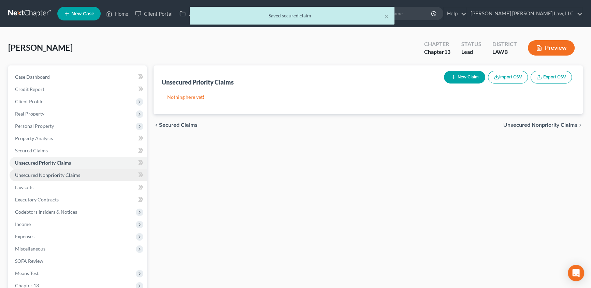
click at [73, 177] on span "Unsecured Nonpriority Claims" at bounding box center [47, 175] width 65 height 6
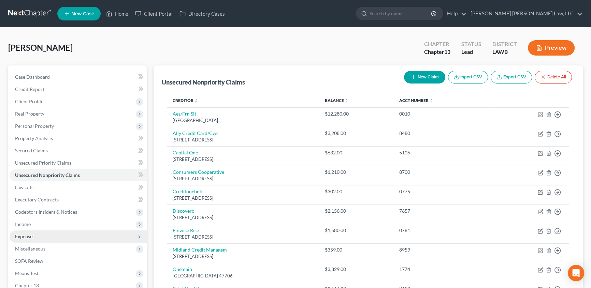
click at [31, 236] on span "Expenses" at bounding box center [24, 237] width 19 height 6
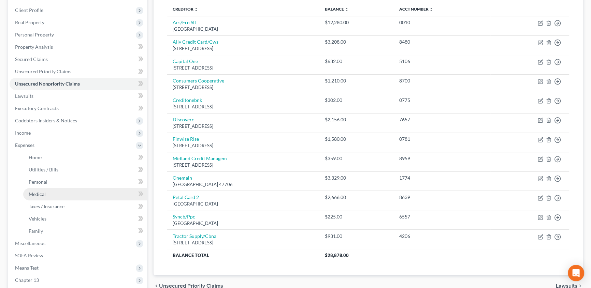
scroll to position [93, 0]
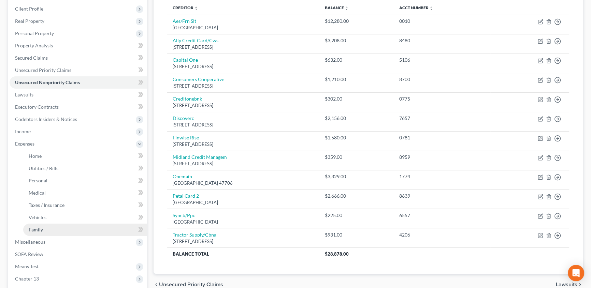
click at [44, 231] on link "Family" at bounding box center [84, 230] width 123 height 12
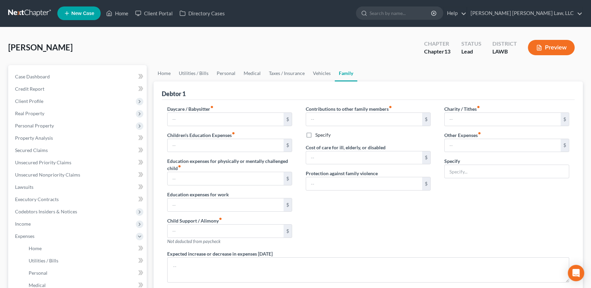
type input "0.00"
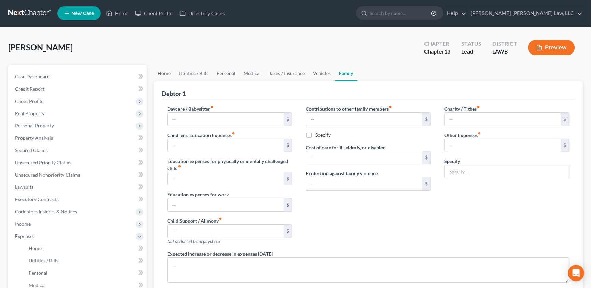
type input "0.00"
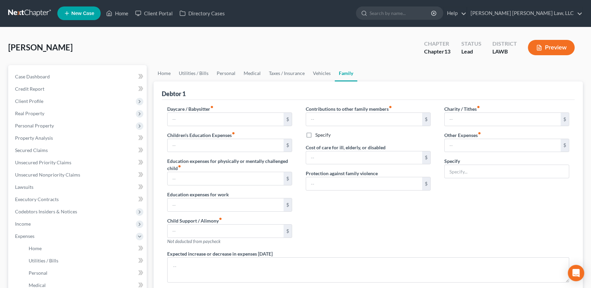
radio input "true"
click at [184, 231] on input "0.00" at bounding box center [225, 231] width 116 height 13
type input "400.00"
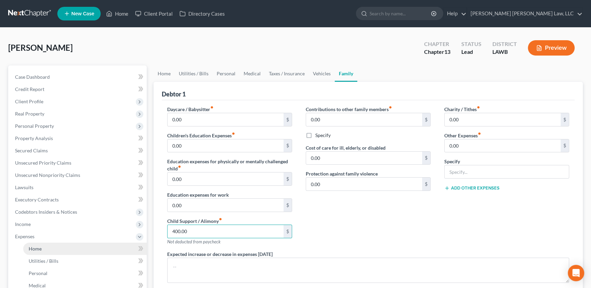
click at [45, 249] on link "Home" at bounding box center [84, 249] width 123 height 12
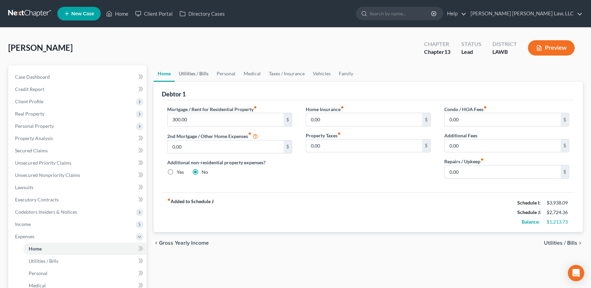
click at [186, 74] on link "Utilities / Bills" at bounding box center [194, 73] width 38 height 16
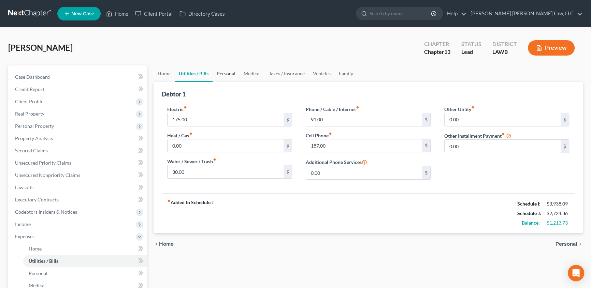
click at [225, 74] on link "Personal" at bounding box center [225, 73] width 27 height 16
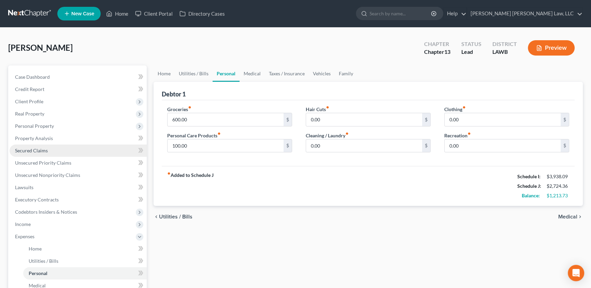
click at [38, 148] on span "Secured Claims" at bounding box center [31, 151] width 33 height 6
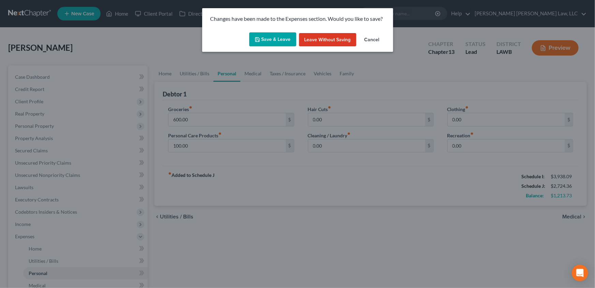
click at [266, 39] on button "Save & Leave" at bounding box center [272, 39] width 47 height 14
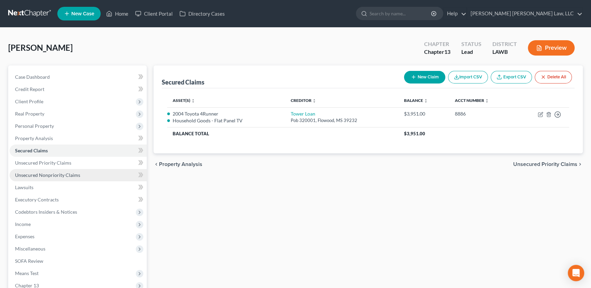
click at [28, 174] on span "Unsecured Nonpriority Claims" at bounding box center [47, 175] width 65 height 6
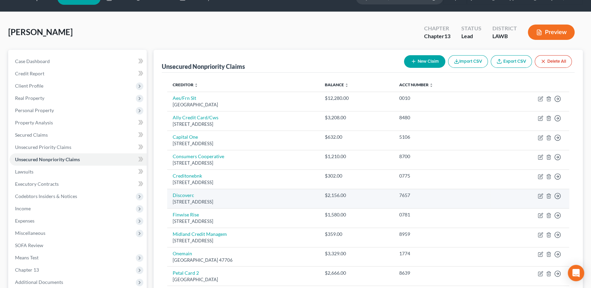
scroll to position [31, 0]
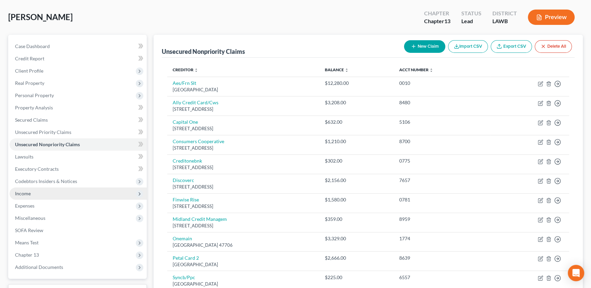
click at [31, 195] on span "Income" at bounding box center [78, 194] width 137 height 12
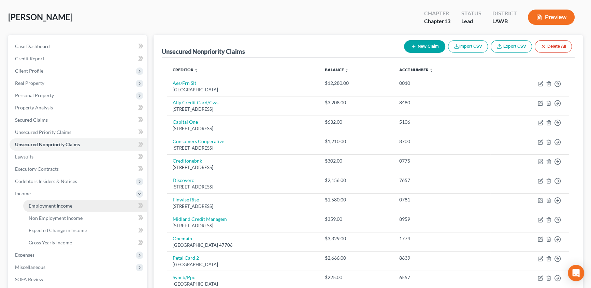
click at [32, 203] on span "Employment Income" at bounding box center [51, 206] width 44 height 6
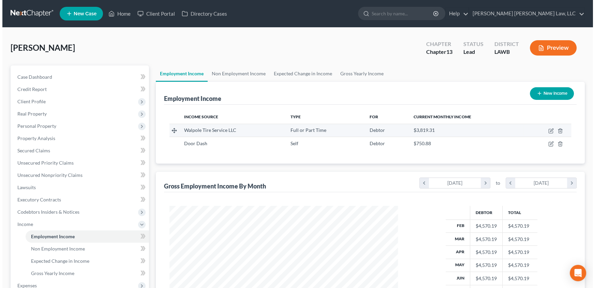
scroll to position [122, 242]
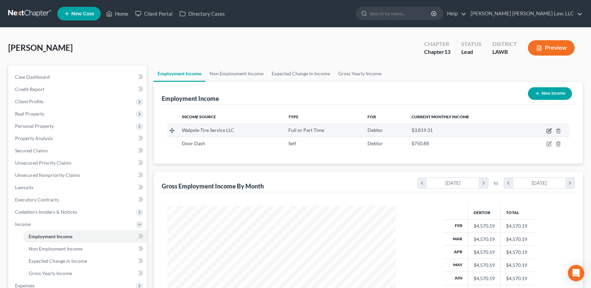
click at [550, 129] on icon "button" at bounding box center [548, 130] width 5 height 5
select select "0"
select select "19"
select select "3"
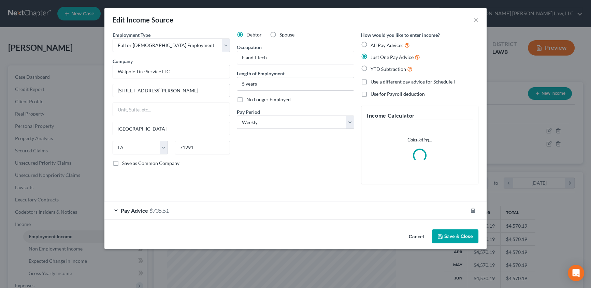
scroll to position [122, 244]
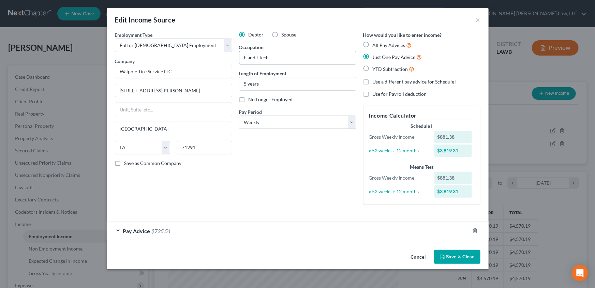
click at [276, 59] on input "E and I Tech" at bounding box center [297, 57] width 117 height 13
type input "E"
type input "sales"
click at [276, 80] on input "5 years" at bounding box center [297, 83] width 117 height 13
type input "5"
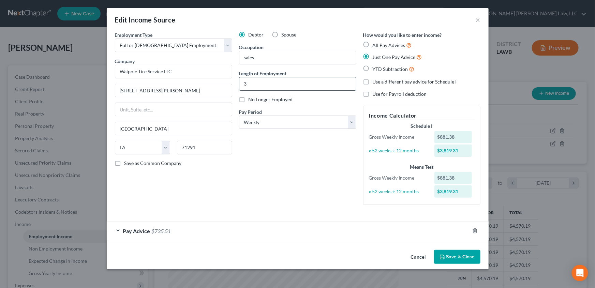
type input "3 years"
click at [452, 257] on button "Save & Close" at bounding box center [457, 257] width 46 height 14
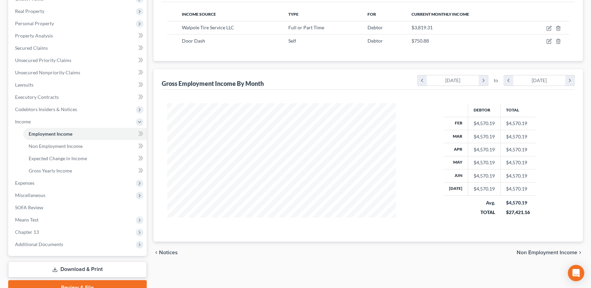
scroll to position [124, 0]
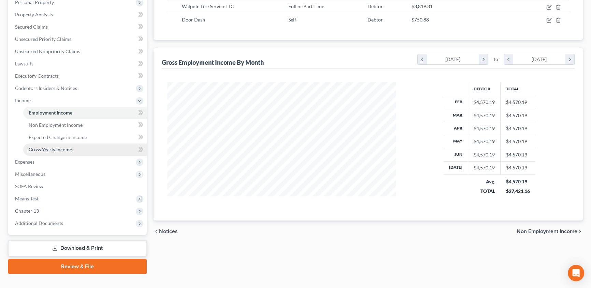
click at [59, 147] on span "Gross Yearly Income" at bounding box center [50, 150] width 43 height 6
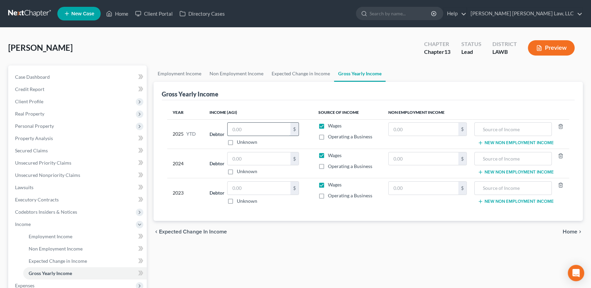
click at [246, 132] on input "text" at bounding box center [258, 129] width 63 height 13
type input "2"
type input "30,021.19"
click at [241, 156] on input "text" at bounding box center [258, 158] width 63 height 13
type input "53,169.00"
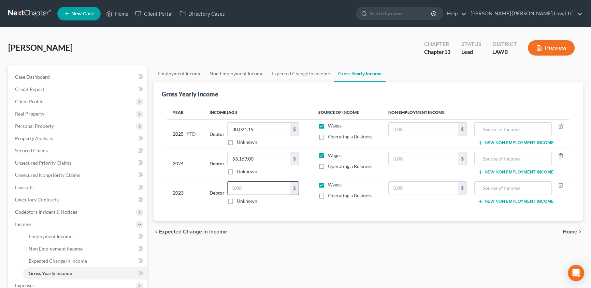
click at [236, 188] on input "text" at bounding box center [258, 188] width 63 height 13
click at [58, 176] on span "Unsecured Nonpriority Claims" at bounding box center [47, 175] width 65 height 6
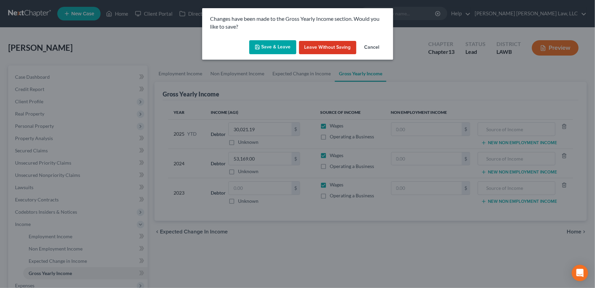
click at [271, 50] on button "Save & Leave" at bounding box center [272, 47] width 47 height 14
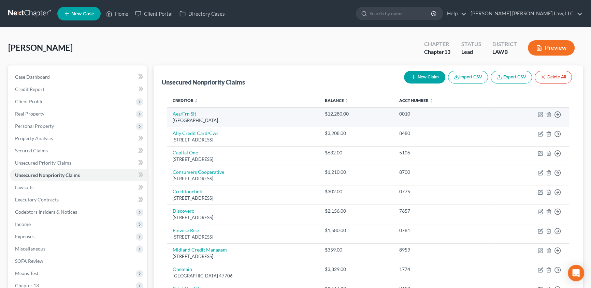
click at [181, 113] on link "Aes/Frn Slt" at bounding box center [185, 114] width 24 height 6
select select "39"
select select "17"
select select "0"
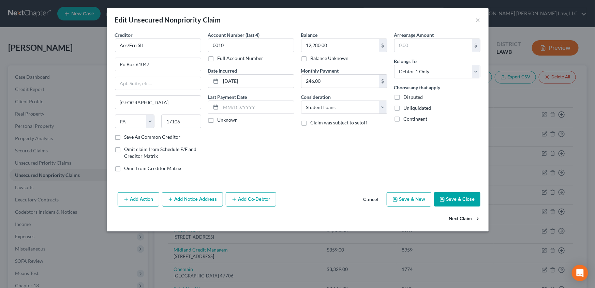
click at [465, 218] on button "Next Claim" at bounding box center [464, 219] width 31 height 14
select select "7"
select select "2"
select select "0"
click at [458, 216] on button "Next Claim" at bounding box center [464, 219] width 31 height 14
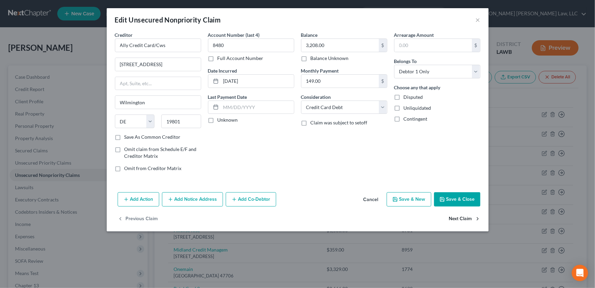
select select "46"
select select "2"
select select "0"
click at [469, 217] on button "Next Claim" at bounding box center [464, 219] width 31 height 14
select select "14"
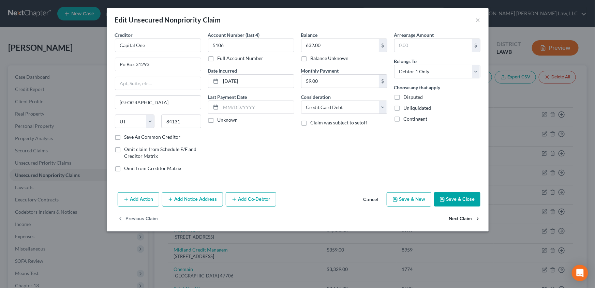
select select "0"
click at [311, 107] on select "Select Cable / Satellite Services Collection Agency Credit Card Debt Debt Couns…" at bounding box center [344, 108] width 86 height 14
select select "1"
click at [301, 101] on select "Select Cable / Satellite Services Collection Agency Credit Card Debt Debt Couns…" at bounding box center [344, 108] width 86 height 14
click at [467, 219] on button "Next Claim" at bounding box center [464, 219] width 31 height 14
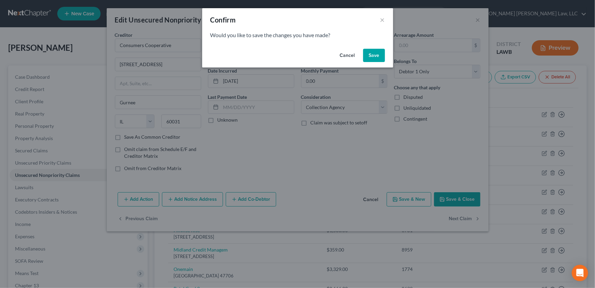
click at [375, 56] on button "Save" at bounding box center [374, 56] width 22 height 14
select select "31"
select select "2"
select select "0"
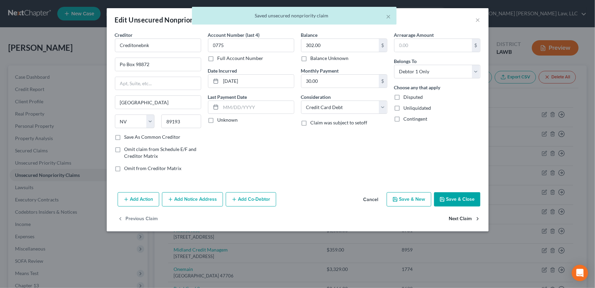
click at [456, 216] on button "Next Claim" at bounding box center [464, 219] width 31 height 14
select select "46"
select select "2"
select select "0"
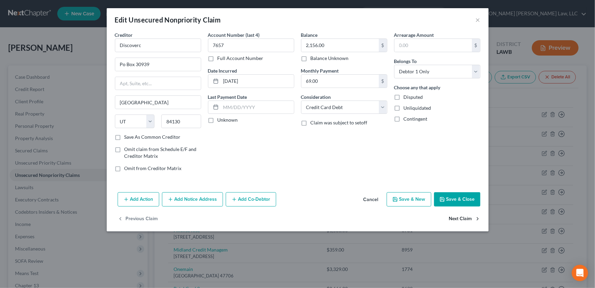
click at [470, 220] on button "Next Claim" at bounding box center [464, 219] width 31 height 14
select select "45"
select select "0"
click at [327, 109] on select "Select Cable / Satellite Services Collection Agency Credit Card Debt Debt Couns…" at bounding box center [344, 108] width 86 height 14
select select "1"
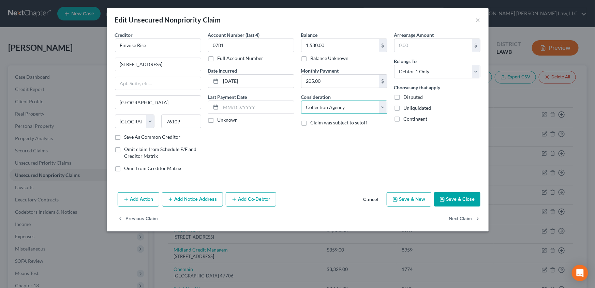
click at [301, 101] on select "Select Cable / Satellite Services Collection Agency Credit Card Debt Debt Couns…" at bounding box center [344, 108] width 86 height 14
click at [459, 219] on button "Next Claim" at bounding box center [464, 219] width 31 height 14
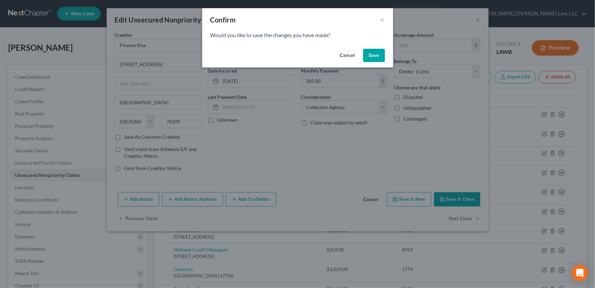
click at [376, 57] on button "Save" at bounding box center [374, 56] width 22 height 14
select select "23"
select select "0"
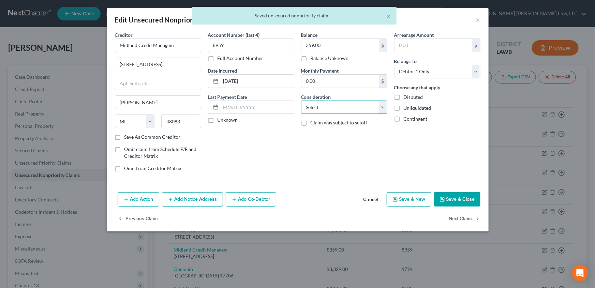
click at [313, 106] on select "Select Cable / Satellite Services Collection Agency Credit Card Debt Debt Couns…" at bounding box center [344, 108] width 86 height 14
select select "1"
click at [301, 101] on select "Select Cable / Satellite Services Collection Agency Credit Card Debt Debt Couns…" at bounding box center [344, 108] width 86 height 14
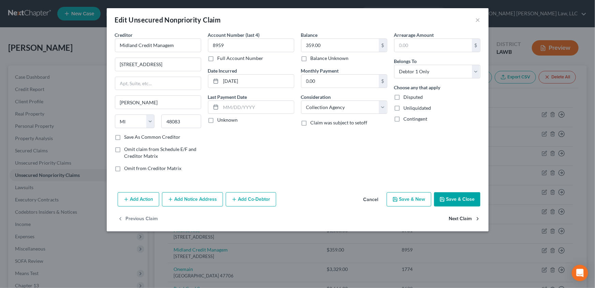
click at [460, 216] on button "Next Claim" at bounding box center [464, 219] width 31 height 14
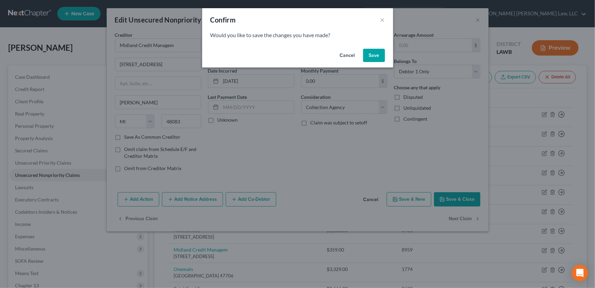
click at [368, 50] on button "Save" at bounding box center [374, 56] width 22 height 14
select select "15"
select select "0"
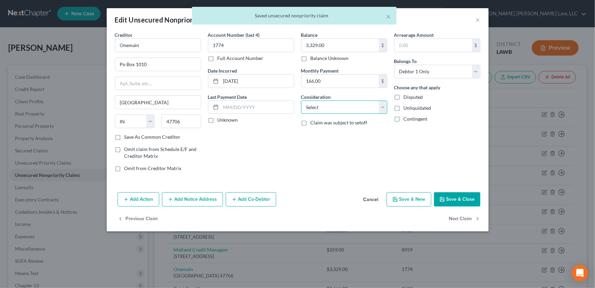
click at [315, 109] on select "Select Cable / Satellite Services Collection Agency Credit Card Debt Debt Couns…" at bounding box center [344, 108] width 86 height 14
select select "10"
click at [301, 101] on select "Select Cable / Satellite Services Collection Agency Credit Card Debt Debt Couns…" at bounding box center [344, 108] width 86 height 14
click at [464, 220] on button "Next Claim" at bounding box center [464, 219] width 31 height 14
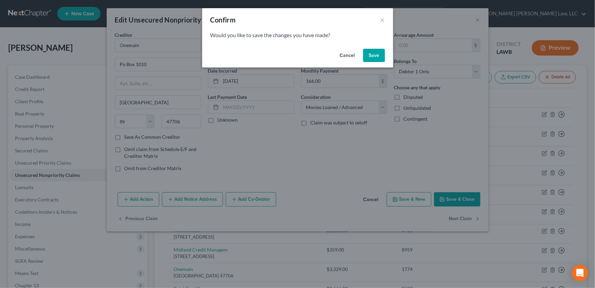
click at [368, 59] on button "Save" at bounding box center [374, 56] width 22 height 14
select select "10"
select select "2"
select select "0"
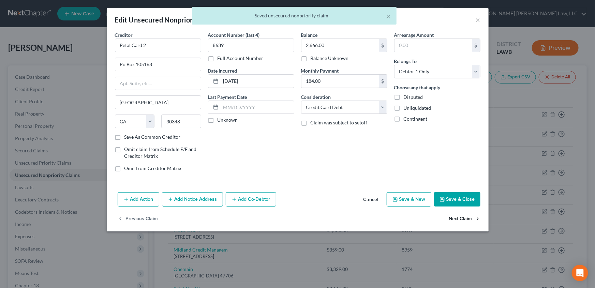
click at [458, 220] on button "Next Claim" at bounding box center [464, 219] width 31 height 14
select select "39"
select select "2"
select select "0"
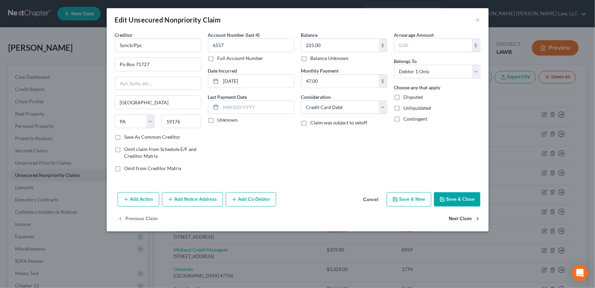
click at [464, 219] on button "Next Claim" at bounding box center [464, 219] width 31 height 14
select select "43"
select select "2"
select select "0"
click at [455, 199] on button "Save & Close" at bounding box center [457, 199] width 46 height 14
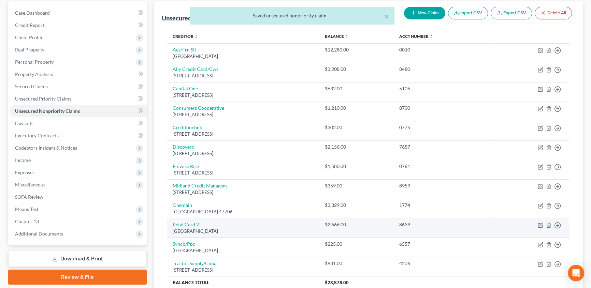
scroll to position [93, 0]
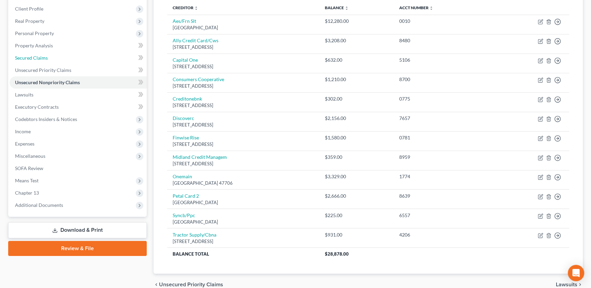
drag, startPoint x: 40, startPoint y: 60, endPoint x: 0, endPoint y: 65, distance: 39.9
click at [40, 60] on span "Secured Claims" at bounding box center [31, 58] width 33 height 6
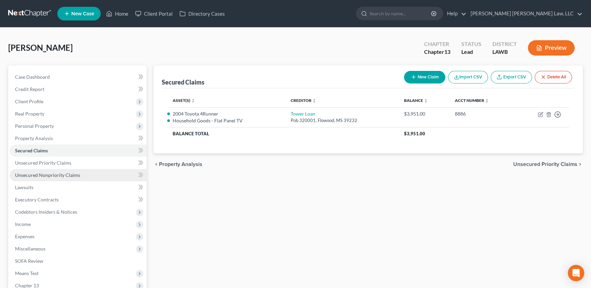
click at [46, 174] on span "Unsecured Nonpriority Claims" at bounding box center [47, 175] width 65 height 6
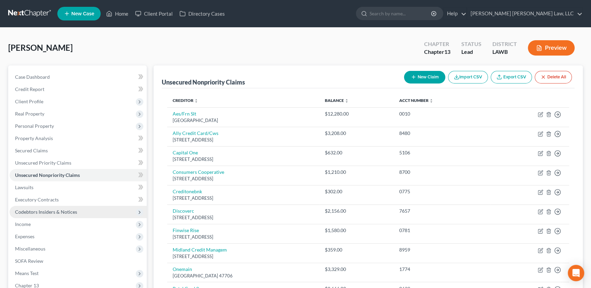
click at [48, 213] on span "Codebtors Insiders & Notices" at bounding box center [46, 212] width 62 height 6
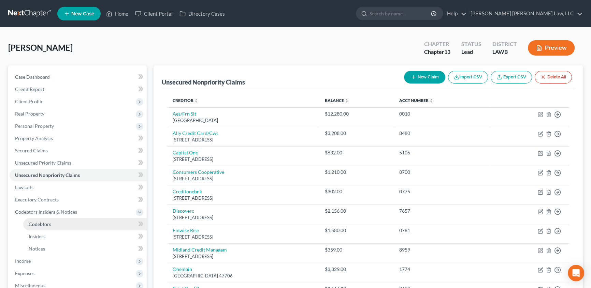
click at [53, 226] on link "Codebtors" at bounding box center [84, 224] width 123 height 12
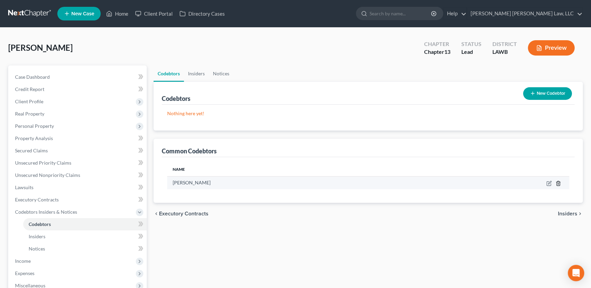
click at [559, 183] on icon "button" at bounding box center [557, 183] width 3 height 4
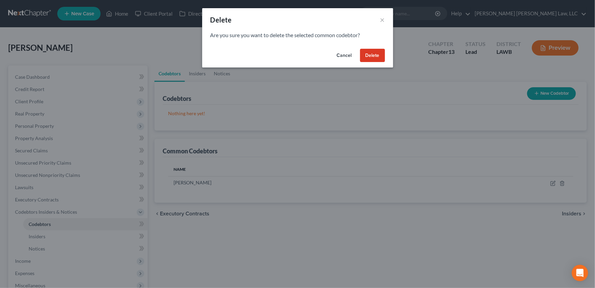
click at [373, 57] on button "Delete" at bounding box center [372, 56] width 25 height 14
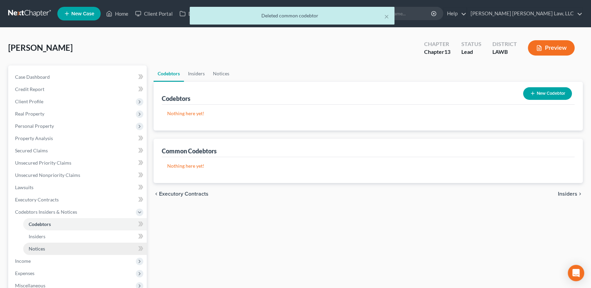
click at [41, 250] on span "Notices" at bounding box center [37, 249] width 16 height 6
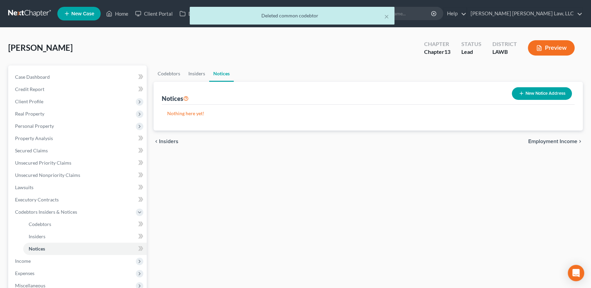
click at [533, 95] on button "New Notice Address" at bounding box center [541, 93] width 60 height 13
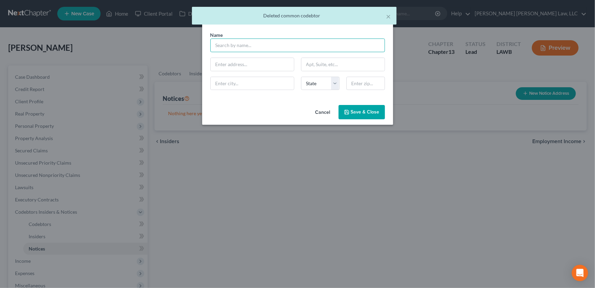
click at [235, 44] on input "text" at bounding box center [297, 46] width 175 height 14
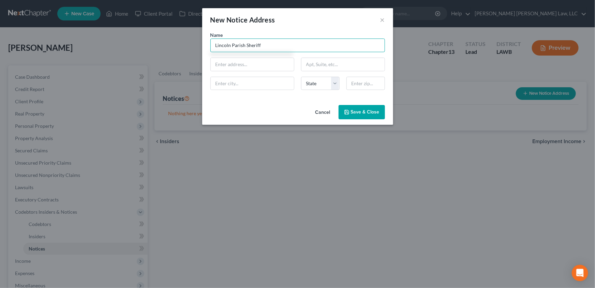
type input "Lincoln Parish Sheriff"
type input "PO Box 2070"
type input "Ruston"
select select "19"
type input "71273"
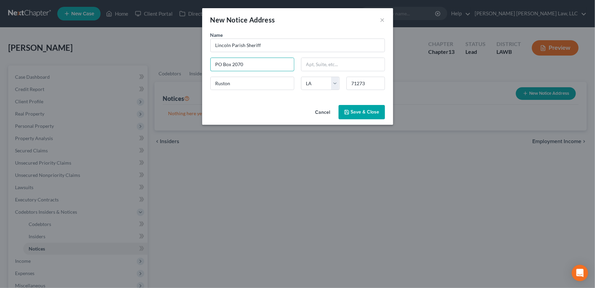
type input "PO Box 2070"
click at [366, 116] on button "Save & Close" at bounding box center [362, 112] width 46 height 14
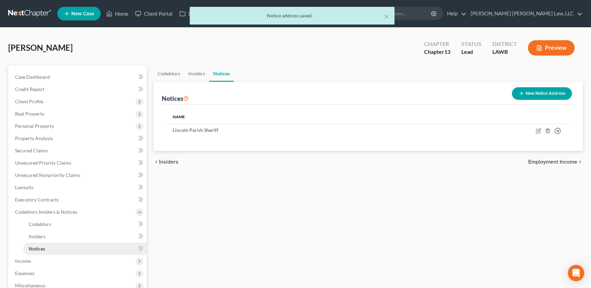
scroll to position [31, 0]
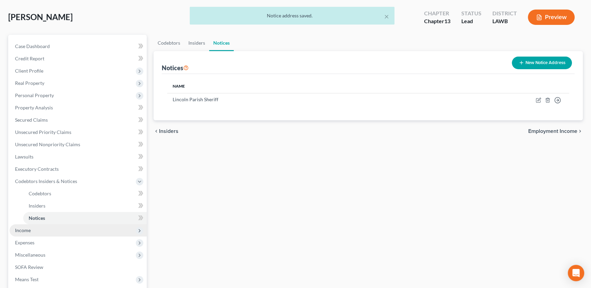
click at [27, 227] on span "Income" at bounding box center [23, 230] width 16 height 6
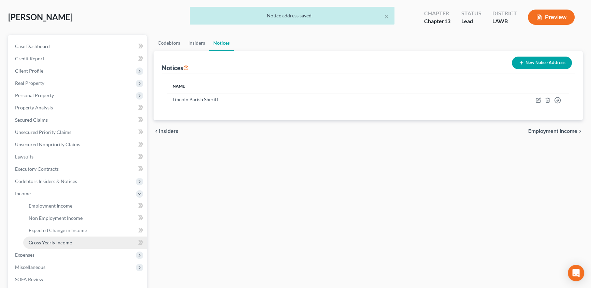
click at [54, 243] on span "Gross Yearly Income" at bounding box center [50, 243] width 43 height 6
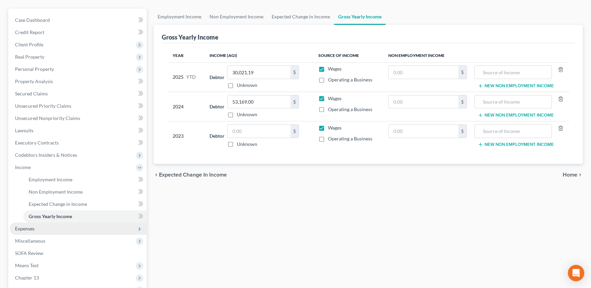
scroll to position [124, 0]
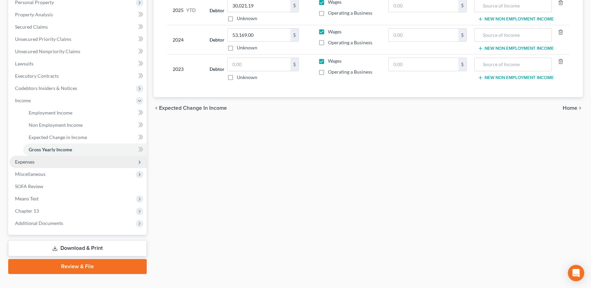
click at [31, 162] on span "Expenses" at bounding box center [24, 162] width 19 height 6
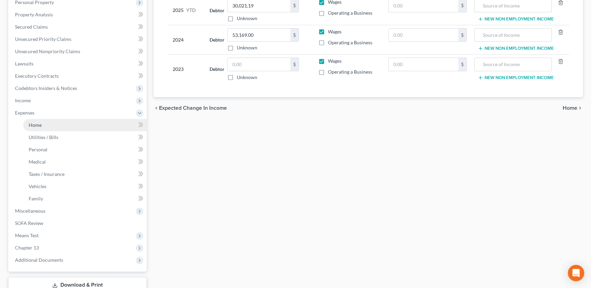
click at [38, 126] on span "Home" at bounding box center [35, 125] width 13 height 6
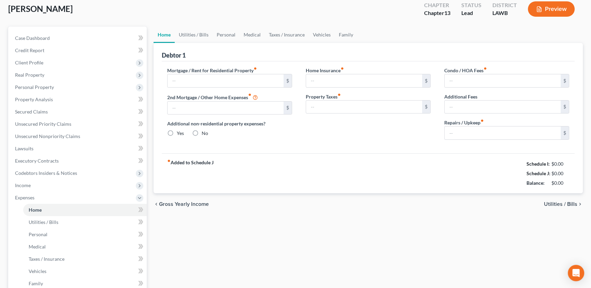
type input "300.00"
type input "0.00"
radio input "true"
type input "0.00"
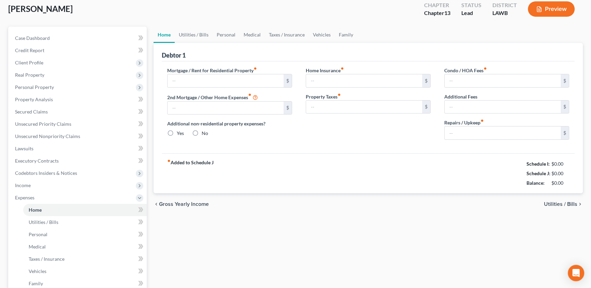
type input "0.00"
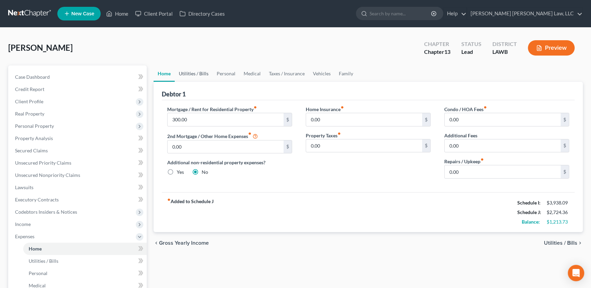
click at [196, 74] on link "Utilities / Bills" at bounding box center [194, 73] width 38 height 16
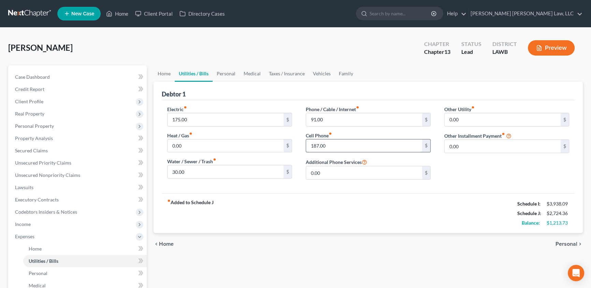
click at [338, 147] on input "187.00" at bounding box center [364, 145] width 116 height 13
click at [341, 145] on input "187.00" at bounding box center [364, 145] width 116 height 13
click at [221, 71] on link "Personal" at bounding box center [225, 73] width 27 height 16
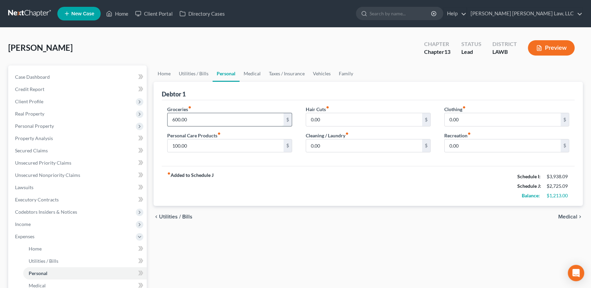
click at [200, 120] on input "600.00" at bounding box center [225, 119] width 116 height 13
click at [321, 148] on input "0.00" at bounding box center [364, 145] width 116 height 13
click at [487, 120] on input "0.00" at bounding box center [502, 119] width 116 height 13
click at [208, 143] on input "100.00" at bounding box center [225, 145] width 116 height 13
click at [465, 145] on input "0.00" at bounding box center [502, 145] width 116 height 13
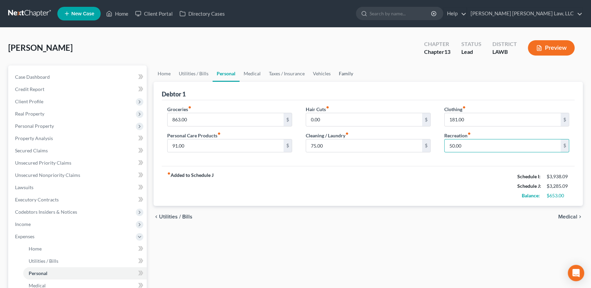
click at [344, 71] on link "Family" at bounding box center [345, 73] width 23 height 16
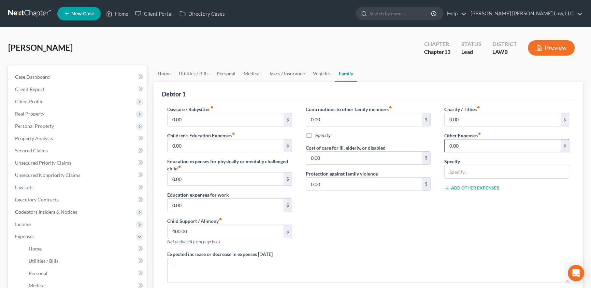
click at [474, 144] on input "0.00" at bounding box center [502, 145] width 116 height 13
click at [472, 174] on input "text" at bounding box center [506, 171] width 124 height 13
click at [319, 73] on link "Vehicles" at bounding box center [322, 73] width 26 height 16
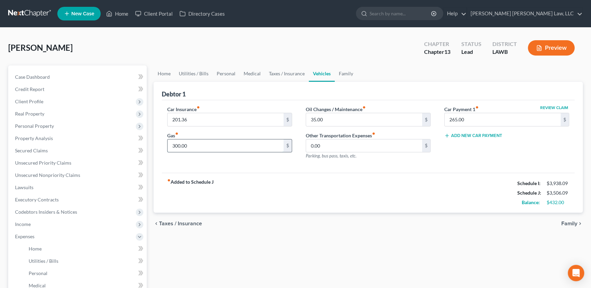
click at [209, 147] on input "300.00" at bounding box center [225, 145] width 116 height 13
click at [476, 120] on input "265.00" at bounding box center [502, 119] width 116 height 13
click at [293, 72] on link "Taxes / Insurance" at bounding box center [287, 73] width 44 height 16
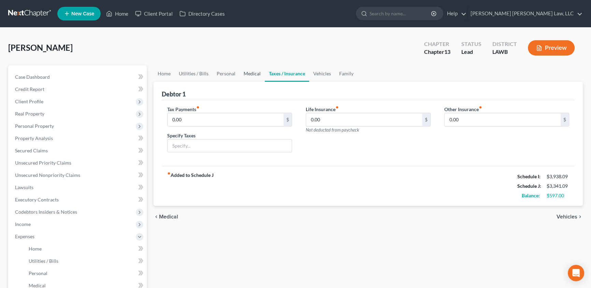
click at [253, 72] on link "Medical" at bounding box center [251, 73] width 25 height 16
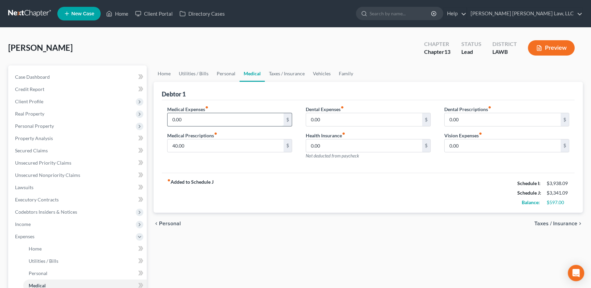
click at [201, 119] on input "0.00" at bounding box center [225, 119] width 116 height 13
click at [169, 143] on input "40.00" at bounding box center [225, 145] width 116 height 13
click at [344, 146] on input "0.00" at bounding box center [364, 145] width 116 height 13
click at [229, 71] on link "Personal" at bounding box center [225, 73] width 27 height 16
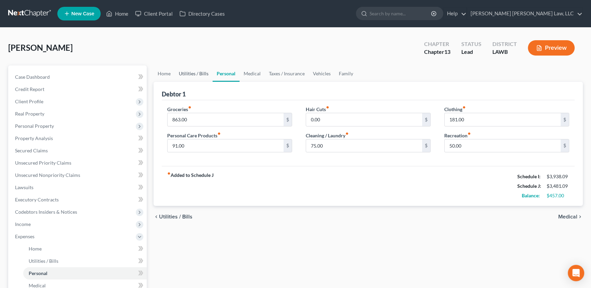
click at [196, 73] on link "Utilities / Bills" at bounding box center [194, 73] width 38 height 16
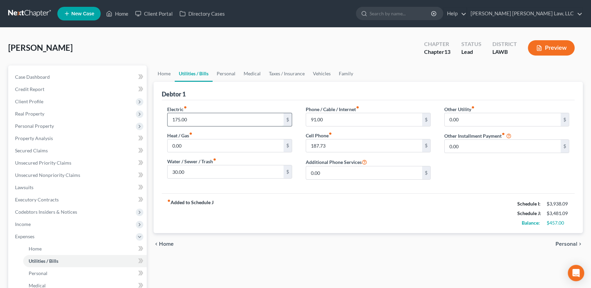
click at [198, 121] on input "175.00" at bounding box center [225, 119] width 116 height 13
click at [189, 170] on input "30.00" at bounding box center [225, 171] width 116 height 13
click at [307, 117] on input "91.00" at bounding box center [364, 119] width 116 height 13
click at [308, 119] on input "91.00" at bounding box center [364, 119] width 116 height 13
click at [346, 145] on input "187.73" at bounding box center [364, 145] width 116 height 13
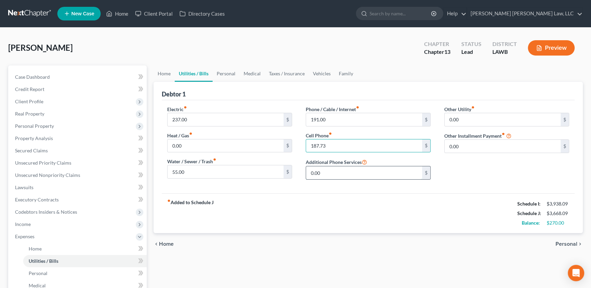
click at [341, 177] on input "0.00" at bounding box center [364, 172] width 116 height 13
click at [231, 75] on link "Personal" at bounding box center [225, 73] width 27 height 16
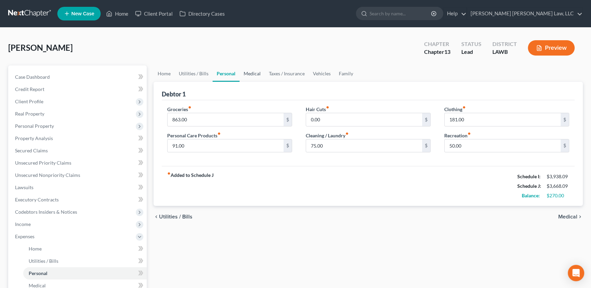
click at [250, 74] on link "Medical" at bounding box center [251, 73] width 25 height 16
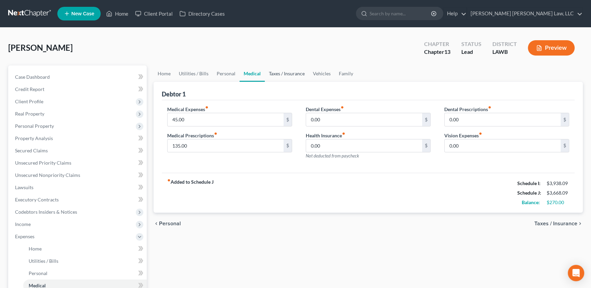
click at [291, 72] on link "Taxes / Insurance" at bounding box center [287, 73] width 44 height 16
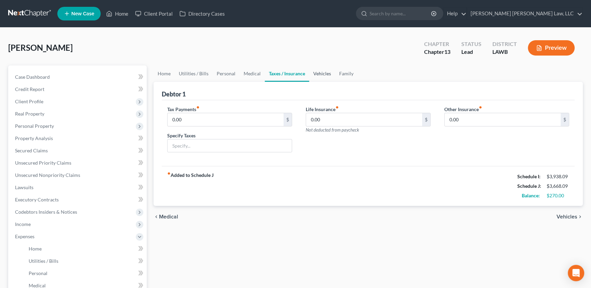
click at [321, 73] on link "Vehicles" at bounding box center [322, 73] width 26 height 16
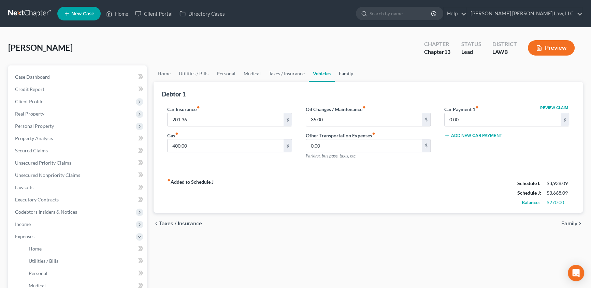
click at [349, 74] on link "Family" at bounding box center [345, 73] width 23 height 16
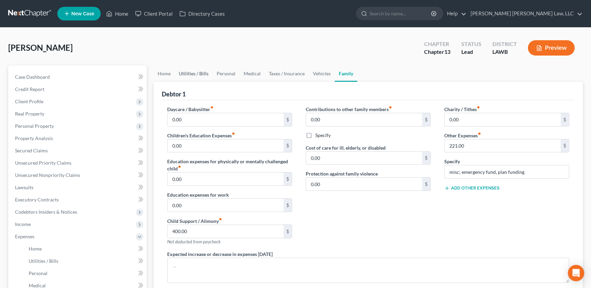
click at [198, 71] on link "Utilities / Bills" at bounding box center [194, 73] width 38 height 16
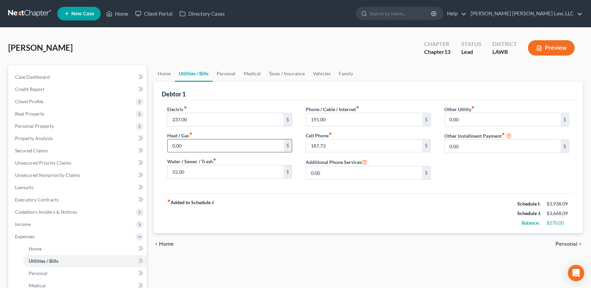
click at [188, 144] on input "0.00" at bounding box center [225, 145] width 116 height 13
click at [250, 120] on input "237.00" at bounding box center [225, 119] width 116 height 13
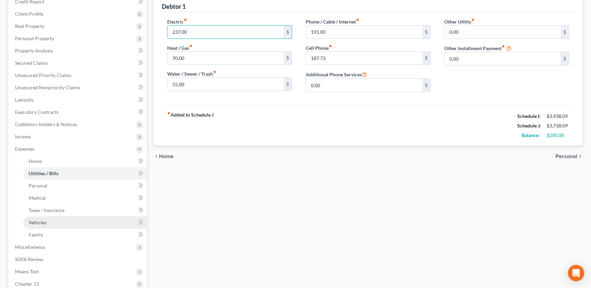
scroll to position [93, 0]
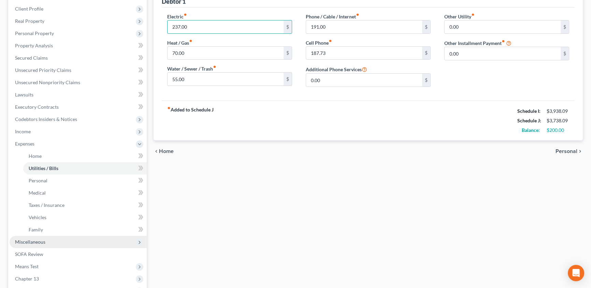
click at [27, 240] on span "Miscellaneous" at bounding box center [30, 242] width 30 height 6
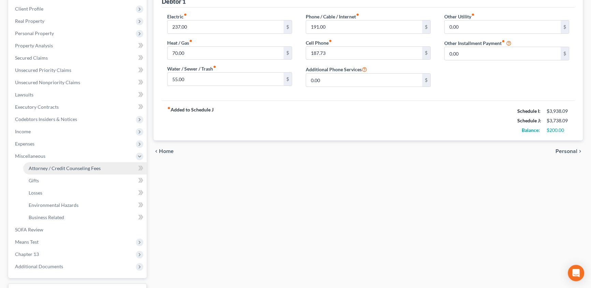
click at [85, 165] on span "Attorney / Credit Counseling Fees" at bounding box center [65, 168] width 72 height 6
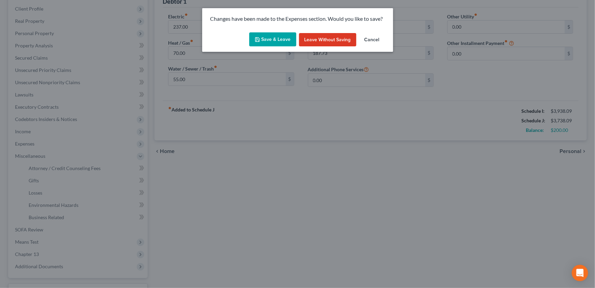
click at [269, 45] on button "Save & Leave" at bounding box center [272, 39] width 47 height 14
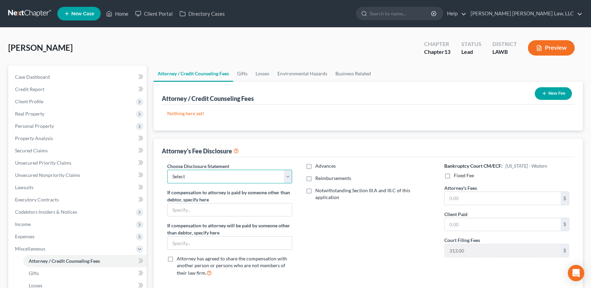
click at [184, 174] on select "Select LAEB 2016 Bankruptcy Rule 2016(B) Disclosure and Application for Approva…" at bounding box center [229, 177] width 125 height 14
click at [167, 170] on select "Select LAEB 2016 Bankruptcy Rule 2016(B) Disclosure and Application for Approva…" at bounding box center [229, 177] width 125 height 14
click at [315, 180] on label "Reimbursements" at bounding box center [333, 178] width 36 height 7
click at [318, 179] on input "Reimbursements" at bounding box center [320, 177] width 4 height 4
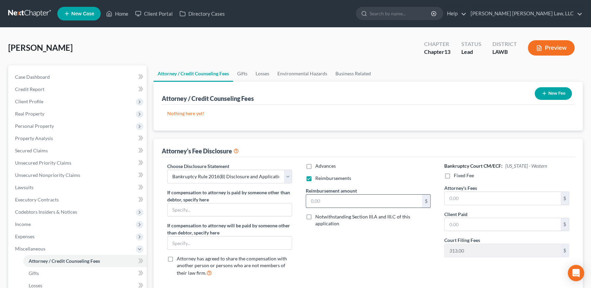
click at [324, 198] on input "text" at bounding box center [364, 201] width 116 height 13
click at [453, 173] on label "Fixed Fee" at bounding box center [463, 175] width 20 height 7
click at [456, 173] on input "Fixed Fee" at bounding box center [458, 174] width 4 height 4
click at [466, 199] on input "text" at bounding box center [502, 198] width 116 height 13
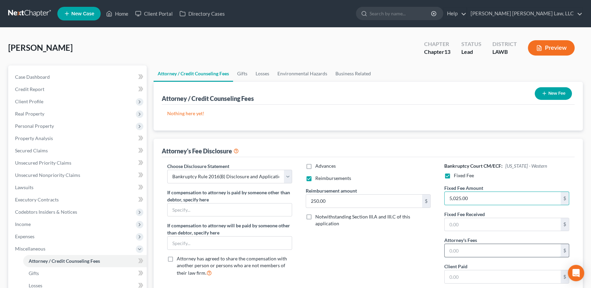
click at [472, 248] on input "text" at bounding box center [502, 250] width 116 height 13
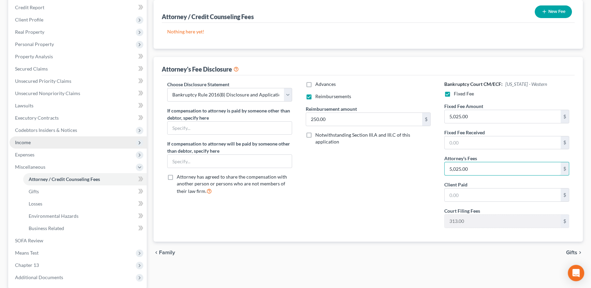
scroll to position [93, 0]
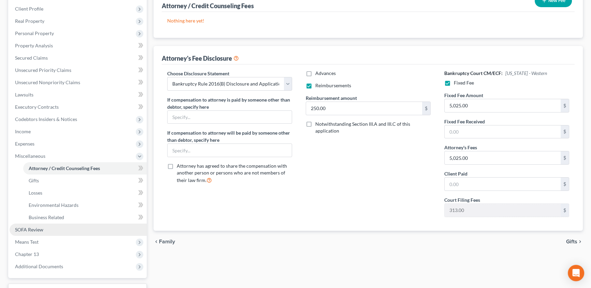
click at [37, 228] on span "SOFA Review" at bounding box center [29, 230] width 28 height 6
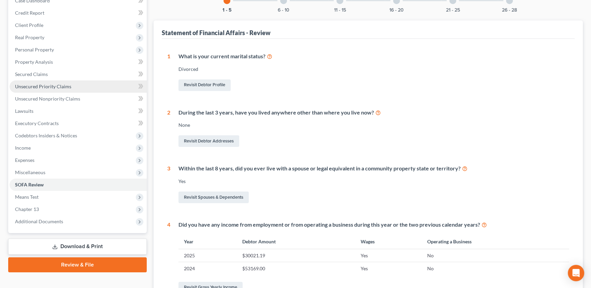
scroll to position [62, 0]
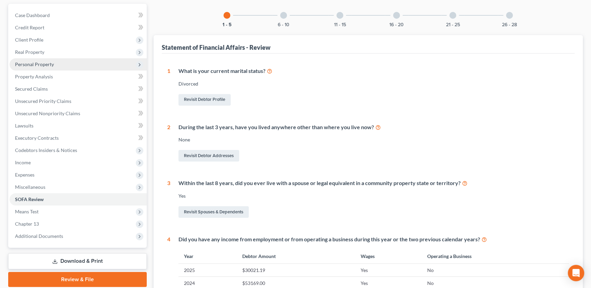
click at [31, 62] on span "Personal Property" at bounding box center [34, 64] width 39 height 6
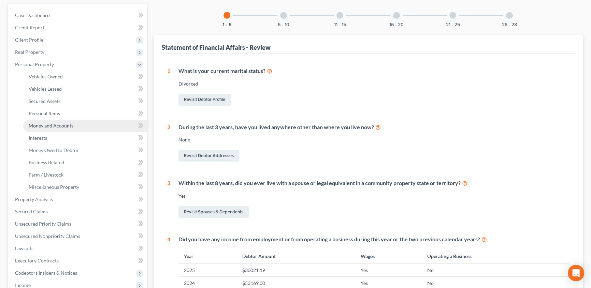
click at [46, 125] on span "Money and Accounts" at bounding box center [51, 126] width 45 height 6
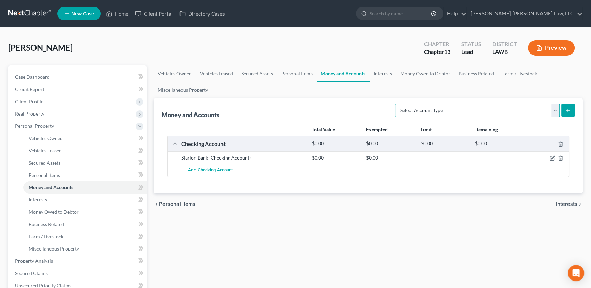
click at [557, 109] on select "Select Account Type Brokerage (A/B: 18, SOFA: 20) Cash on Hand (A/B: 16) Certif…" at bounding box center [477, 111] width 164 height 14
click at [397, 104] on select "Select Account Type Brokerage (A/B: 18, SOFA: 20) Cash on Hand (A/B: 16) Certif…" at bounding box center [477, 111] width 164 height 14
click at [572, 109] on button "submit" at bounding box center [567, 110] width 13 height 13
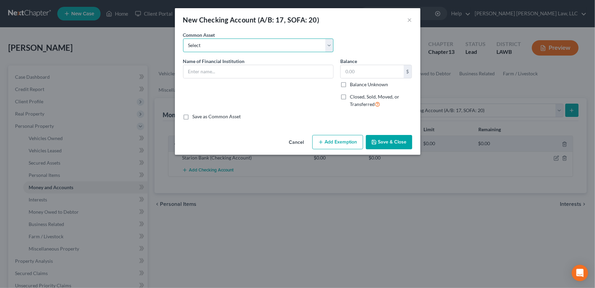
click at [206, 47] on select "Select Current Bank Sevenfold Credit Union Apple Cash First Horizon Bank Centri…" at bounding box center [258, 46] width 150 height 14
click at [183, 39] on select "Select Current Bank Sevenfold Credit Union Apple Cash First Horizon Bank Centri…" at bounding box center [258, 46] width 150 height 14
click at [362, 67] on input "text" at bounding box center [372, 71] width 63 height 13
click at [381, 144] on button "Save & Close" at bounding box center [389, 142] width 46 height 14
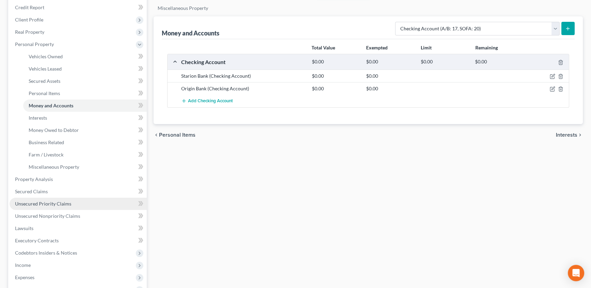
scroll to position [93, 0]
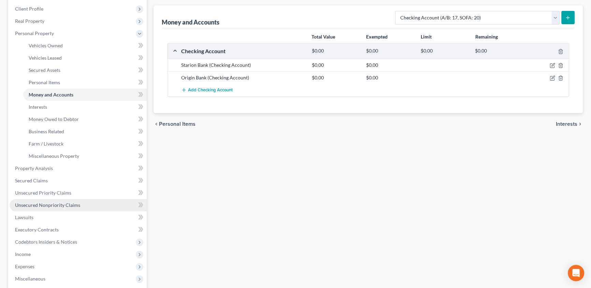
click at [31, 203] on span "Unsecured Nonpriority Claims" at bounding box center [47, 205] width 65 height 6
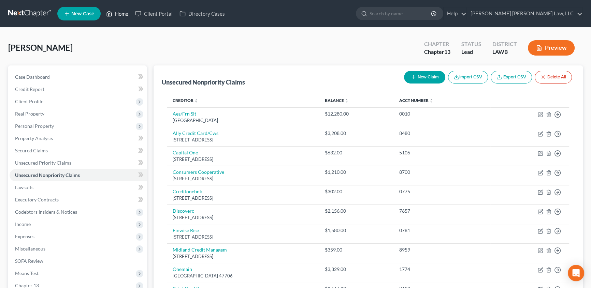
click at [126, 14] on link "Home" at bounding box center [117, 14] width 29 height 12
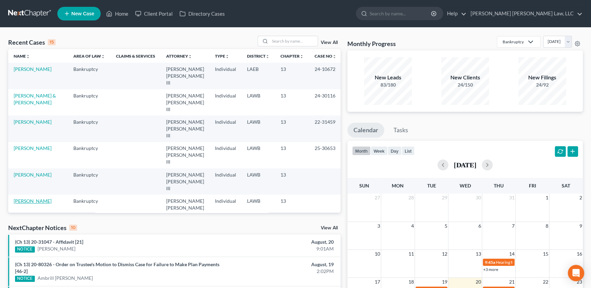
click at [26, 198] on link "[PERSON_NAME]" at bounding box center [33, 201] width 38 height 6
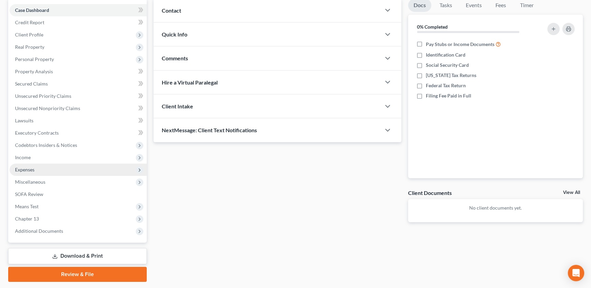
scroll to position [55, 0]
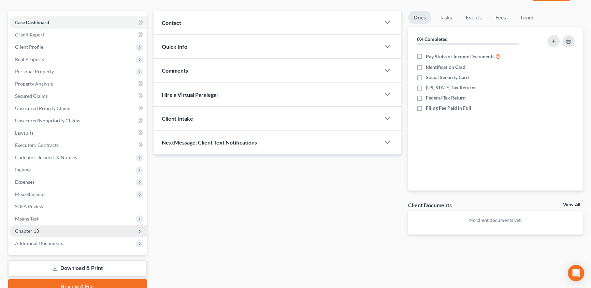
drag, startPoint x: 30, startPoint y: 229, endPoint x: 48, endPoint y: 227, distance: 18.2
click at [30, 229] on span "Chapter 13" at bounding box center [27, 231] width 24 height 6
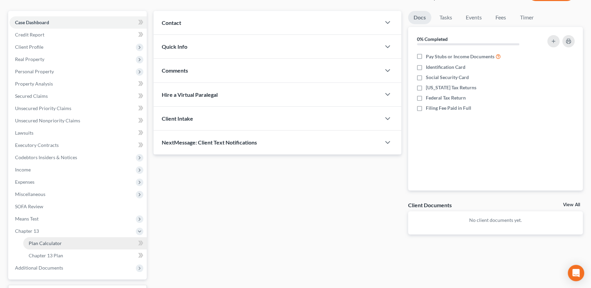
click at [43, 240] on span "Plan Calculator" at bounding box center [45, 243] width 33 height 6
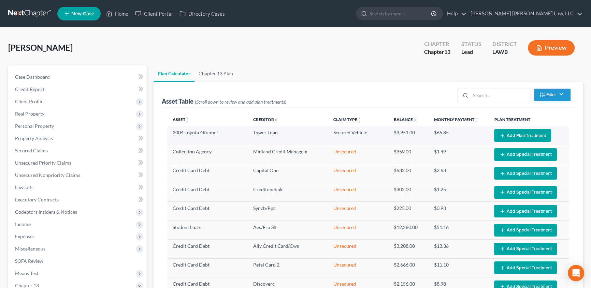
click at [514, 134] on button "Add Plan Treatment" at bounding box center [522, 135] width 57 height 13
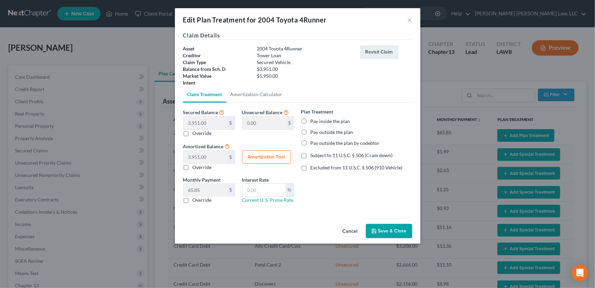
click at [311, 122] on label "Pay inside the plan" at bounding box center [331, 121] width 40 height 7
click at [313, 122] on input "Pay inside the plan" at bounding box center [315, 120] width 4 height 4
click at [311, 157] on label "Subject to 11 U.S.C. § 506 (Cram down)" at bounding box center [352, 155] width 82 height 7
click at [313, 157] on input "Subject to 11 U.S.C. § 506 (Cram down)" at bounding box center [315, 154] width 4 height 4
click at [193, 201] on label "Override" at bounding box center [202, 200] width 19 height 7
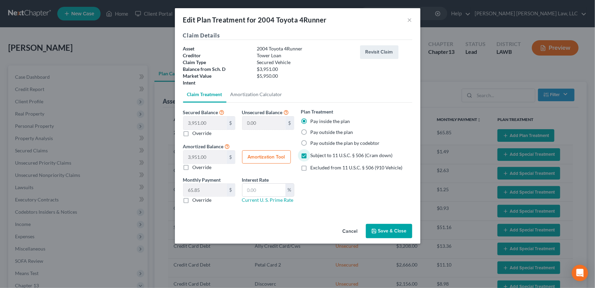
click at [195, 201] on input "Override" at bounding box center [197, 199] width 4 height 4
click at [188, 191] on input "text" at bounding box center [204, 190] width 43 height 13
click at [251, 188] on input "text" at bounding box center [263, 190] width 43 height 13
click at [399, 232] on button "Save & Close" at bounding box center [389, 231] width 46 height 14
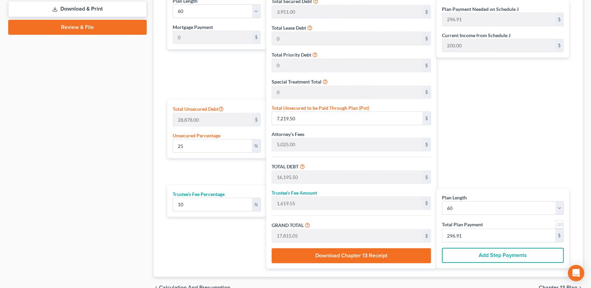
scroll to position [341, 0]
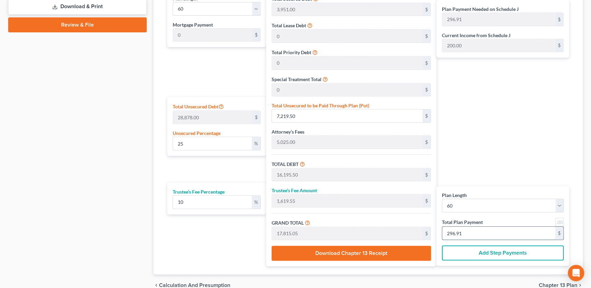
click at [471, 234] on input "296.91" at bounding box center [498, 233] width 113 height 13
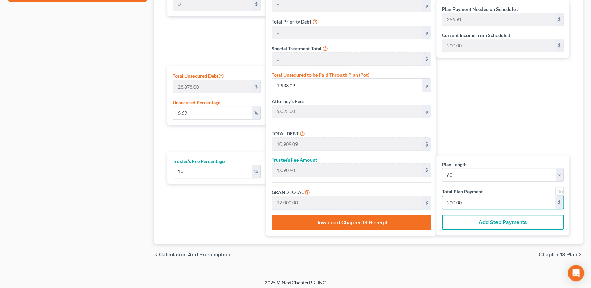
click at [545, 256] on span "Chapter 13 Plan" at bounding box center [557, 254] width 39 height 5
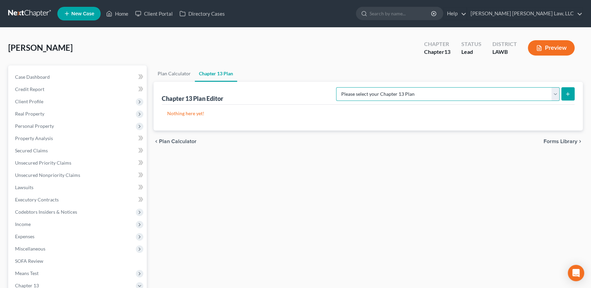
drag, startPoint x: 471, startPoint y: 93, endPoint x: 489, endPoint y: 93, distance: 18.8
click at [471, 93] on select "Please select your Chapter 13 Plan [PERSON_NAME] Custom Plan (Revised [DATE]) […" at bounding box center [447, 94] width 223 height 14
click at [407, 87] on select "Please select your Chapter 13 Plan [PERSON_NAME] Custom Plan (Revised [DATE]) […" at bounding box center [447, 94] width 223 height 14
click at [565, 92] on icon "submit" at bounding box center [567, 93] width 5 height 5
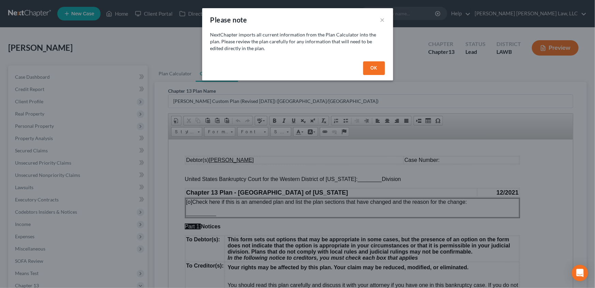
click at [374, 66] on button "OK" at bounding box center [374, 68] width 22 height 14
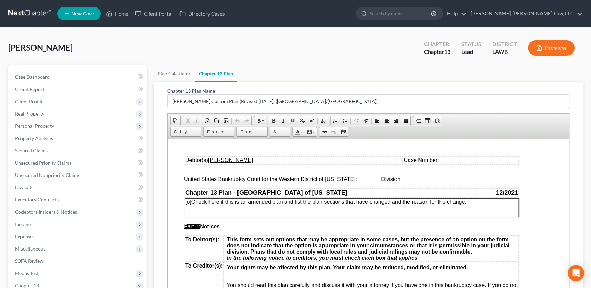
click at [357, 179] on span "________" at bounding box center [369, 179] width 24 height 6
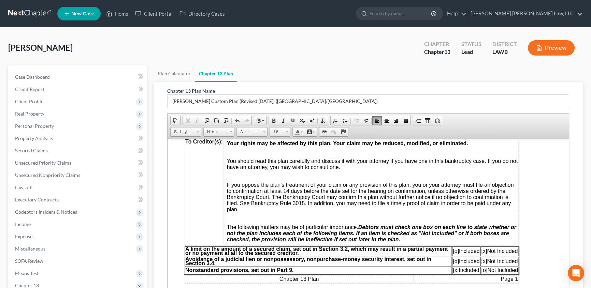
scroll to position [124, 0]
click at [453, 254] on span "[o]" at bounding box center [455, 251] width 6 height 6
click at [482, 254] on span "[x]" at bounding box center [484, 251] width 6 height 6
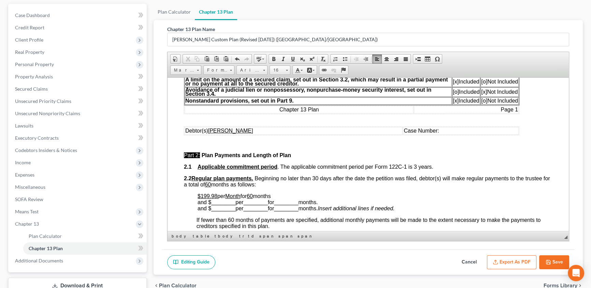
scroll to position [242, 0]
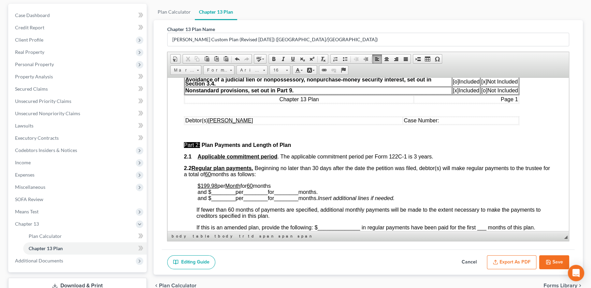
click at [201, 189] on u "$199.98" at bounding box center [207, 186] width 20 height 6
click at [278, 193] on p "$200.00 per Month for 60 months and $ ________ per ________ for ________ months…" at bounding box center [374, 192] width 355 height 18
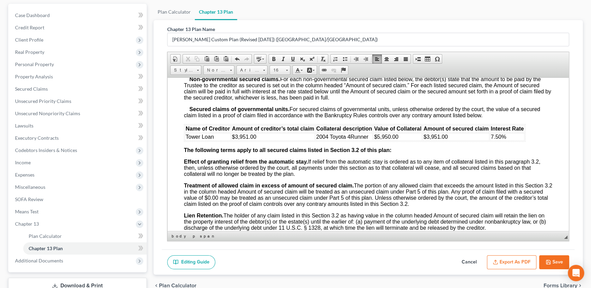
scroll to position [796, 0]
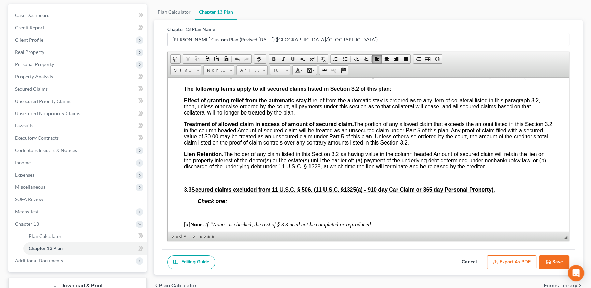
click at [369, 79] on td "2004 Toyota 4Runner" at bounding box center [343, 76] width 57 height 8
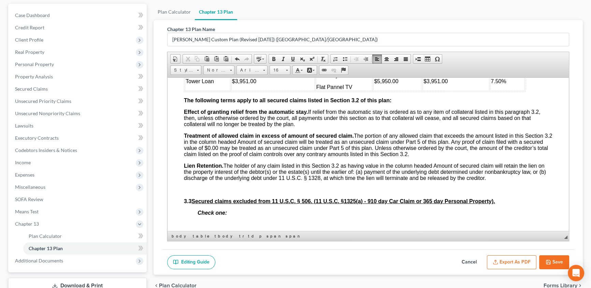
click at [375, 84] on span "$5,950.00" at bounding box center [386, 81] width 24 height 6
click at [369, 78] on p "2004 Toyota 4Runner" at bounding box center [344, 75] width 56 height 6
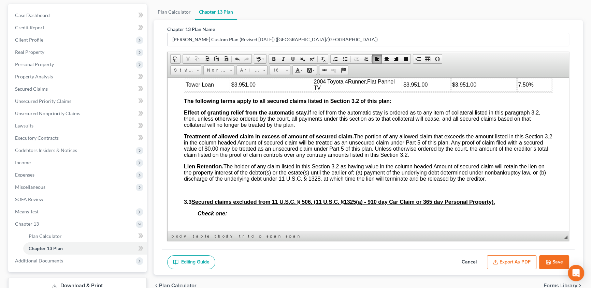
click at [327, 91] on p "2004 Toyota 4Runner, Flat Pannel TV" at bounding box center [357, 84] width 88 height 12
click at [313, 90] on span "Flat Pannel TV" at bounding box center [353, 84] width 81 height 12
click at [364, 84] on span "2004 Toyota 4Runner," at bounding box center [340, 81] width 53 height 6
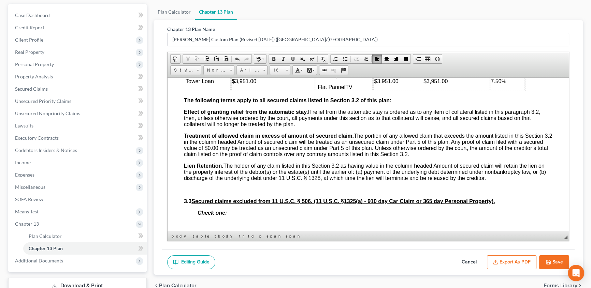
click at [317, 91] on td "2004 Toyota 4Runner Flat Pannel TV" at bounding box center [343, 81] width 57 height 19
click at [316, 91] on td "2004 Toyota 4Runner Flat Pannel TV" at bounding box center [343, 81] width 57 height 19
click at [374, 91] on td "$3,951.00" at bounding box center [397, 81] width 49 height 19
click at [353, 91] on td "2004 Toyota 4Runner Flat Pannel TV" at bounding box center [343, 81] width 57 height 19
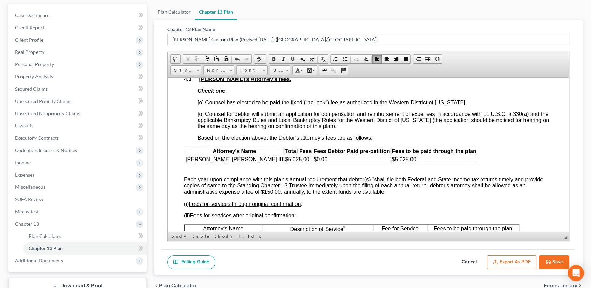
scroll to position [1199, 0]
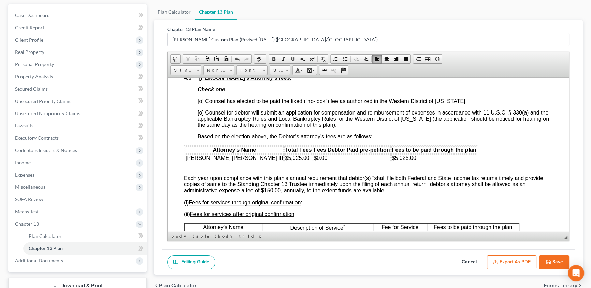
click at [199, 104] on span "[o] Counsel has elected to be paid the fixed (“no-look”) fee as authorized in t…" at bounding box center [331, 101] width 269 height 6
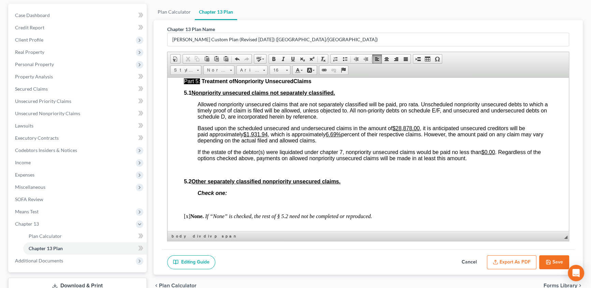
scroll to position [1664, 0]
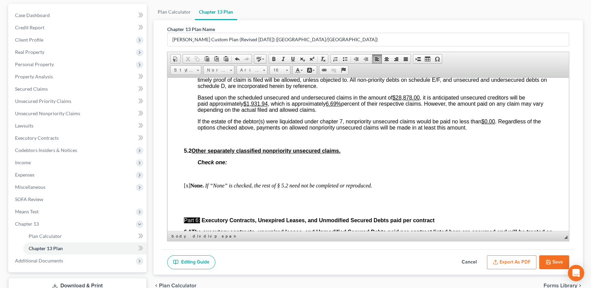
click at [247, 106] on u "$1,931.94" at bounding box center [255, 104] width 24 height 6
click at [330, 106] on u "6.69%" at bounding box center [325, 104] width 15 height 6
click at [328, 106] on u "6.60.09%" at bounding box center [329, 104] width 23 height 6
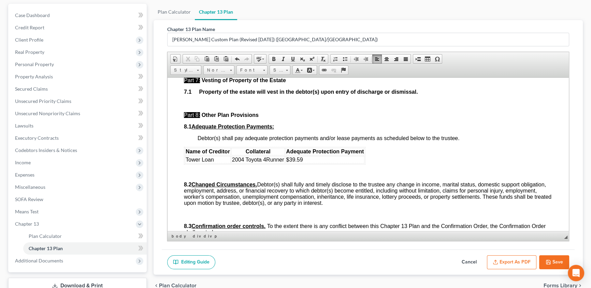
scroll to position [1912, 0]
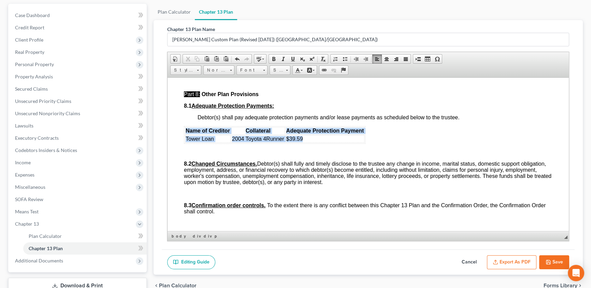
drag, startPoint x: 185, startPoint y: 197, endPoint x: 324, endPoint y: 204, distance: 139.3
click at [324, 144] on table "Name of Creditor Collateral Adequate Protection Payment Tower Loan 2004 Toyota …" at bounding box center [274, 135] width 181 height 18
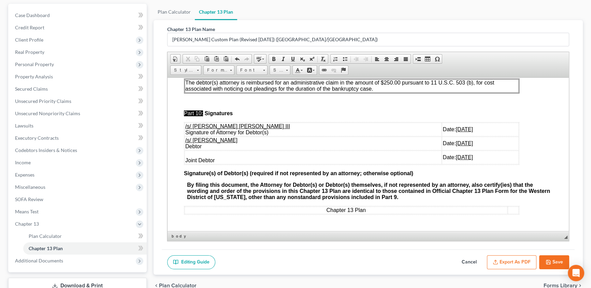
scroll to position [2160, 0]
click at [374, 92] on p "The debtor(s) attorney is reimbursed for an administrative claim in the amount …" at bounding box center [351, 85] width 332 height 12
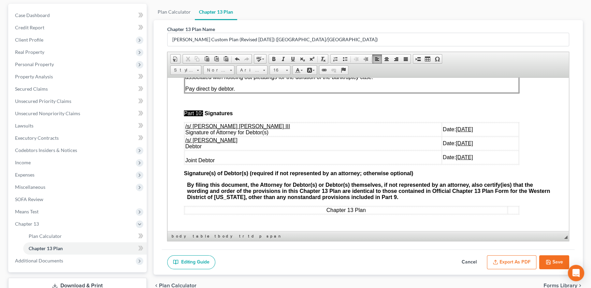
drag, startPoint x: 185, startPoint y: 193, endPoint x: 467, endPoint y: 194, distance: 282.7
click at [467, 150] on tr "/s/ [PERSON_NAME] Debtor Date: [DATE]" at bounding box center [351, 143] width 334 height 14
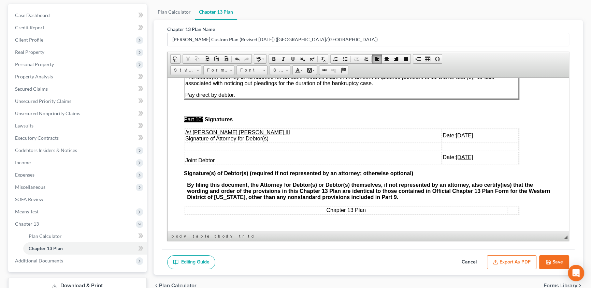
scroll to position [2197, 0]
click at [559, 263] on button "Save" at bounding box center [554, 262] width 30 height 14
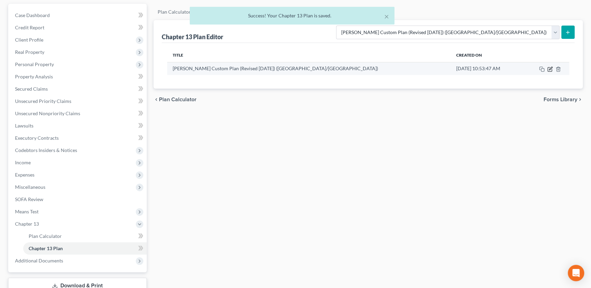
click at [550, 68] on icon "button" at bounding box center [549, 68] width 5 height 5
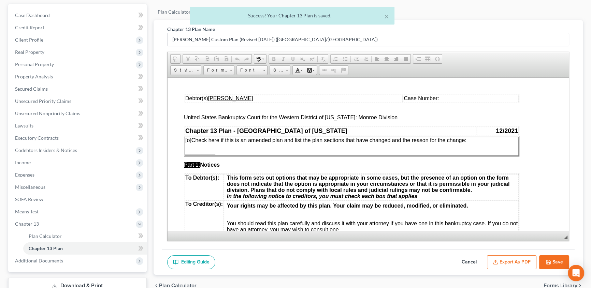
scroll to position [0, 0]
click at [500, 263] on button "Export as PDF" at bounding box center [511, 262] width 49 height 14
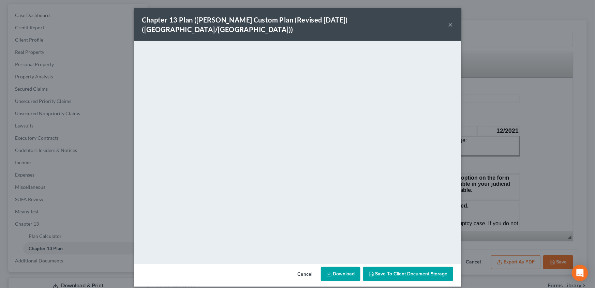
click at [451, 20] on button "×" at bounding box center [450, 24] width 5 height 8
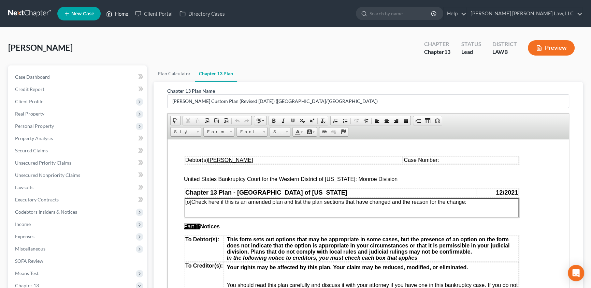
click at [125, 15] on link "Home" at bounding box center [117, 14] width 29 height 12
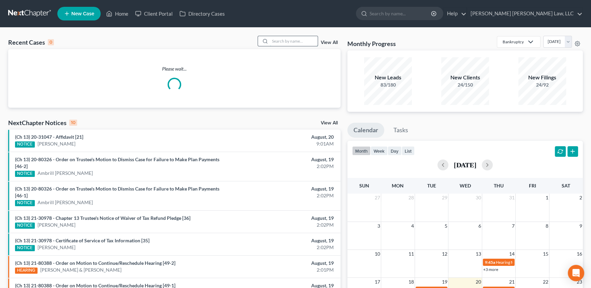
click at [273, 44] on input "search" at bounding box center [294, 41] width 48 height 10
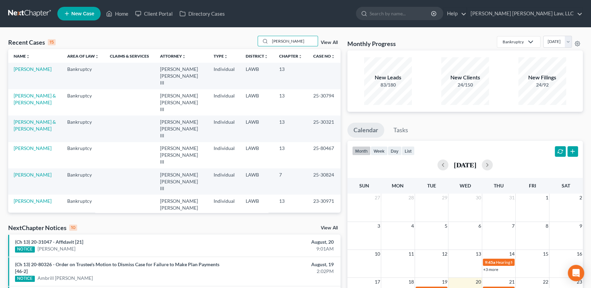
click at [25, 65] on td "[PERSON_NAME]" at bounding box center [35, 76] width 54 height 26
click at [23, 69] on link "[PERSON_NAME]" at bounding box center [33, 69] width 38 height 6
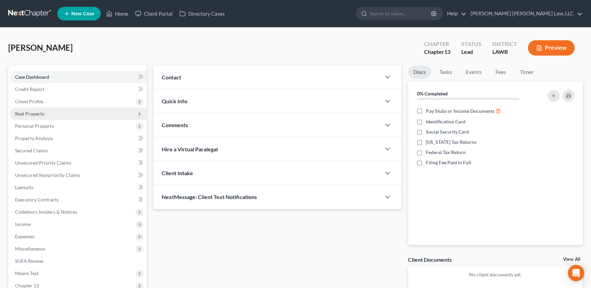
drag, startPoint x: 33, startPoint y: 102, endPoint x: 60, endPoint y: 112, distance: 28.9
click at [33, 102] on span "Client Profile" at bounding box center [29, 102] width 28 height 6
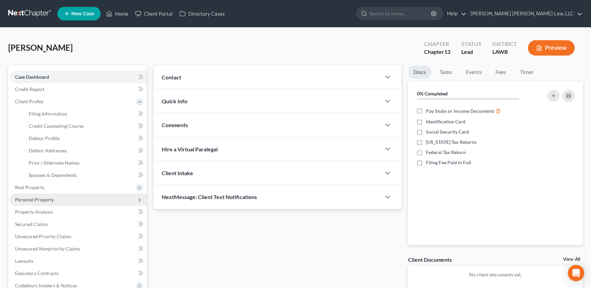
click at [24, 202] on span "Personal Property" at bounding box center [78, 200] width 137 height 12
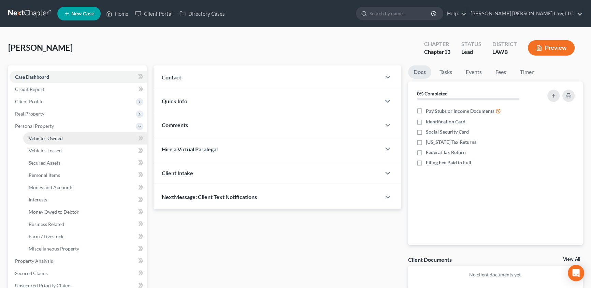
click at [53, 138] on span "Vehicles Owned" at bounding box center [46, 138] width 34 height 6
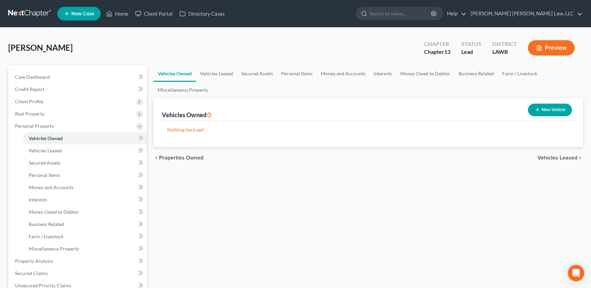
click at [552, 110] on button "New Vehicle" at bounding box center [549, 110] width 44 height 13
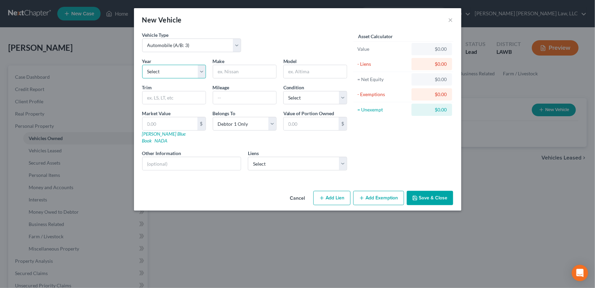
click at [153, 72] on select "Select 2026 2025 2024 2023 2022 2021 2020 2019 2018 2017 2016 2015 2014 2013 20…" at bounding box center [174, 72] width 64 height 14
click at [142, 65] on select "Select 2026 2025 2024 2023 2022 2021 2020 2019 2018 2017 2016 2015 2014 2013 20…" at bounding box center [174, 72] width 64 height 14
click at [224, 72] on input "text" at bounding box center [244, 71] width 63 height 13
click at [296, 72] on input "text" at bounding box center [315, 71] width 63 height 13
click at [170, 102] on input "text" at bounding box center [174, 97] width 63 height 13
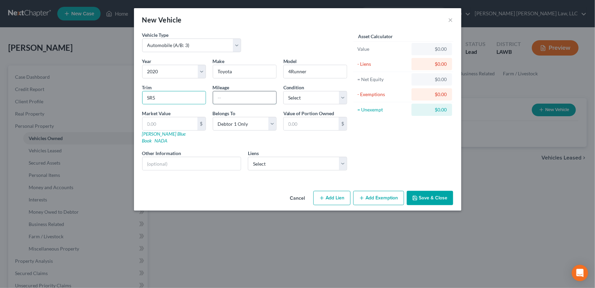
click at [222, 99] on input "text" at bounding box center [244, 97] width 63 height 13
drag, startPoint x: 296, startPoint y: 95, endPoint x: 295, endPoint y: 99, distance: 3.4
click at [296, 95] on select "Select Excellent Very Good Good Fair Poor" at bounding box center [315, 98] width 64 height 14
click at [283, 91] on select "Select Excellent Very Good Good Fair Poor" at bounding box center [315, 98] width 64 height 14
click at [276, 161] on select "Select Glblndsvcs - $39,331.00" at bounding box center [297, 164] width 99 height 14
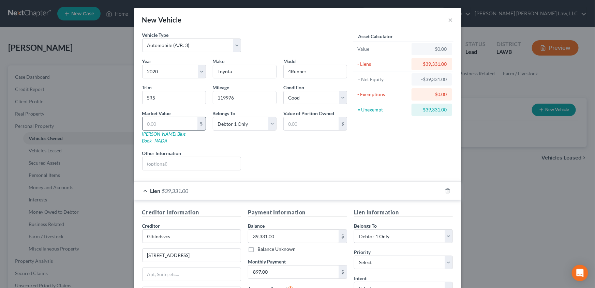
click at [160, 121] on input "text" at bounding box center [170, 123] width 55 height 13
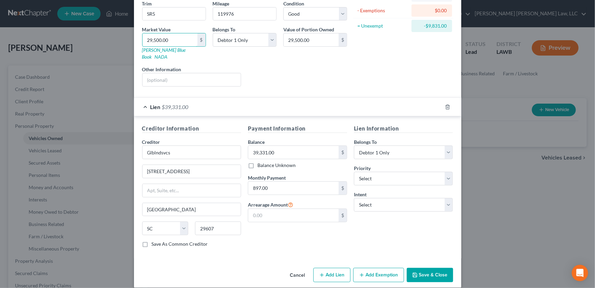
scroll to position [84, 0]
click at [374, 269] on button "Add Exemption" at bounding box center [378, 275] width 51 height 14
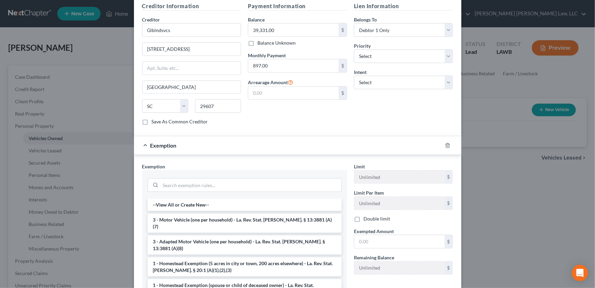
scroll to position [208, 0]
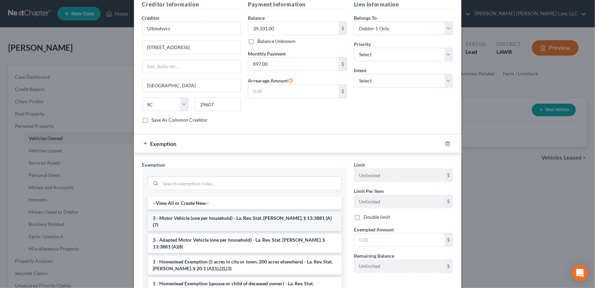
click at [190, 212] on li "3 - Motor Vehicle (one per household) - La. Rev. Stat. [PERSON_NAME]. § 13:3881…" at bounding box center [245, 221] width 194 height 19
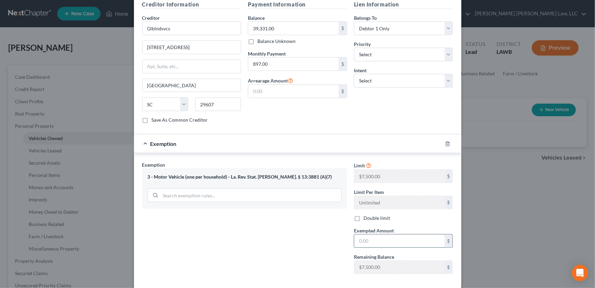
click at [386, 235] on input "text" at bounding box center [399, 241] width 90 height 13
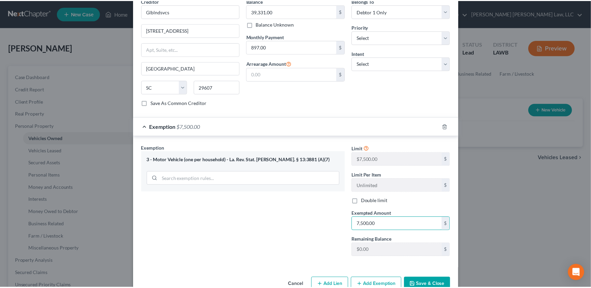
scroll to position [235, 0]
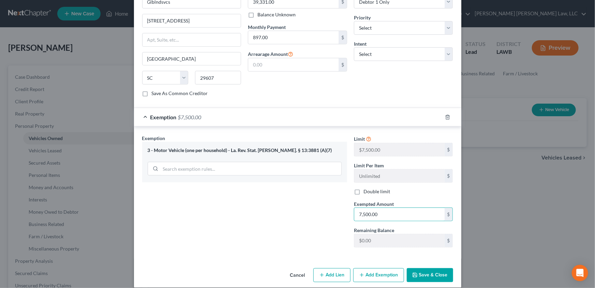
click at [429, 269] on button "Save & Close" at bounding box center [430, 275] width 46 height 14
